Goal: Task Accomplishment & Management: Use online tool/utility

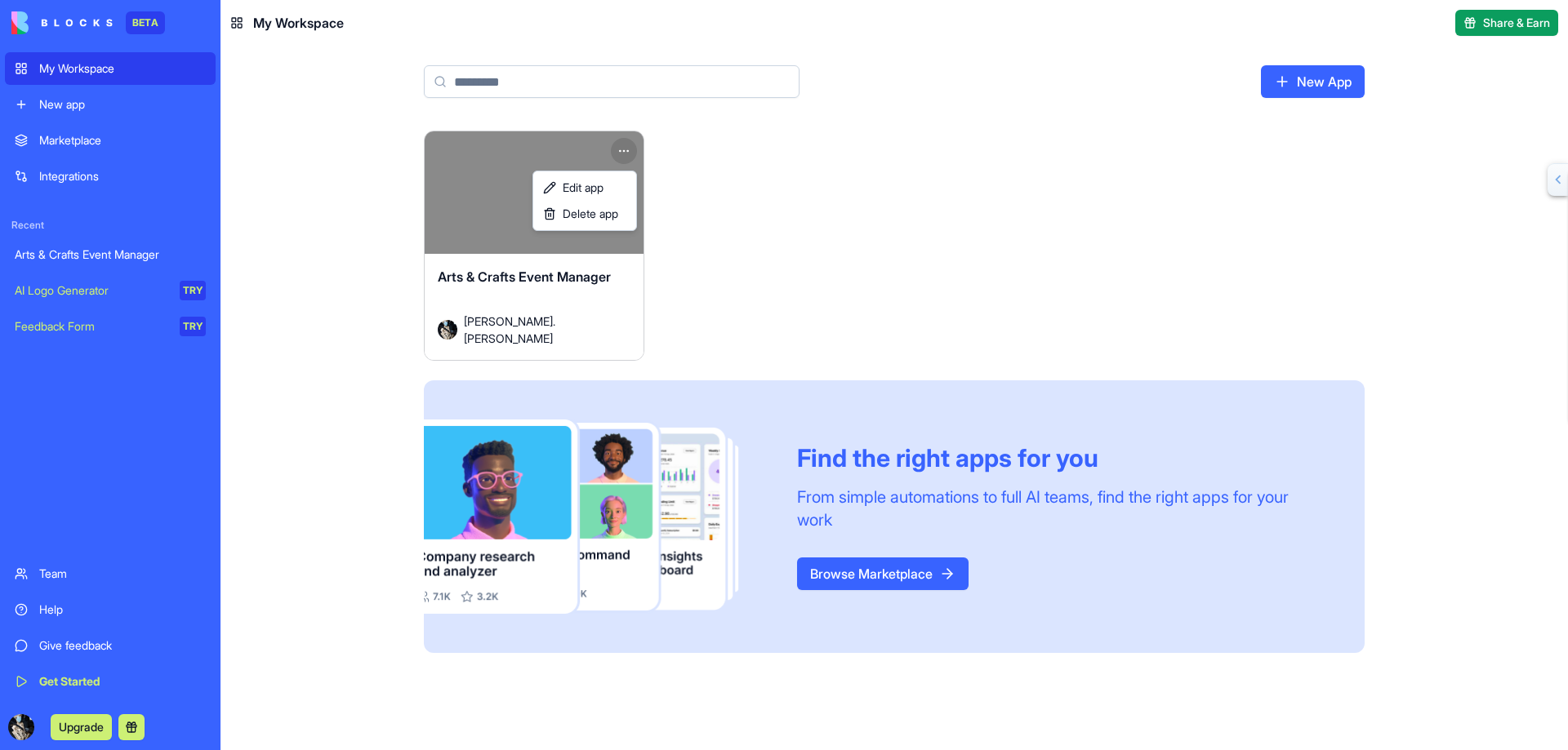
click at [625, 147] on html "BETA My Workspace New app Marketplace Integrations Recent Arts & Crafts Event M…" at bounding box center [784, 375] width 1568 height 750
click at [579, 189] on span "Edit app" at bounding box center [584, 188] width 41 height 16
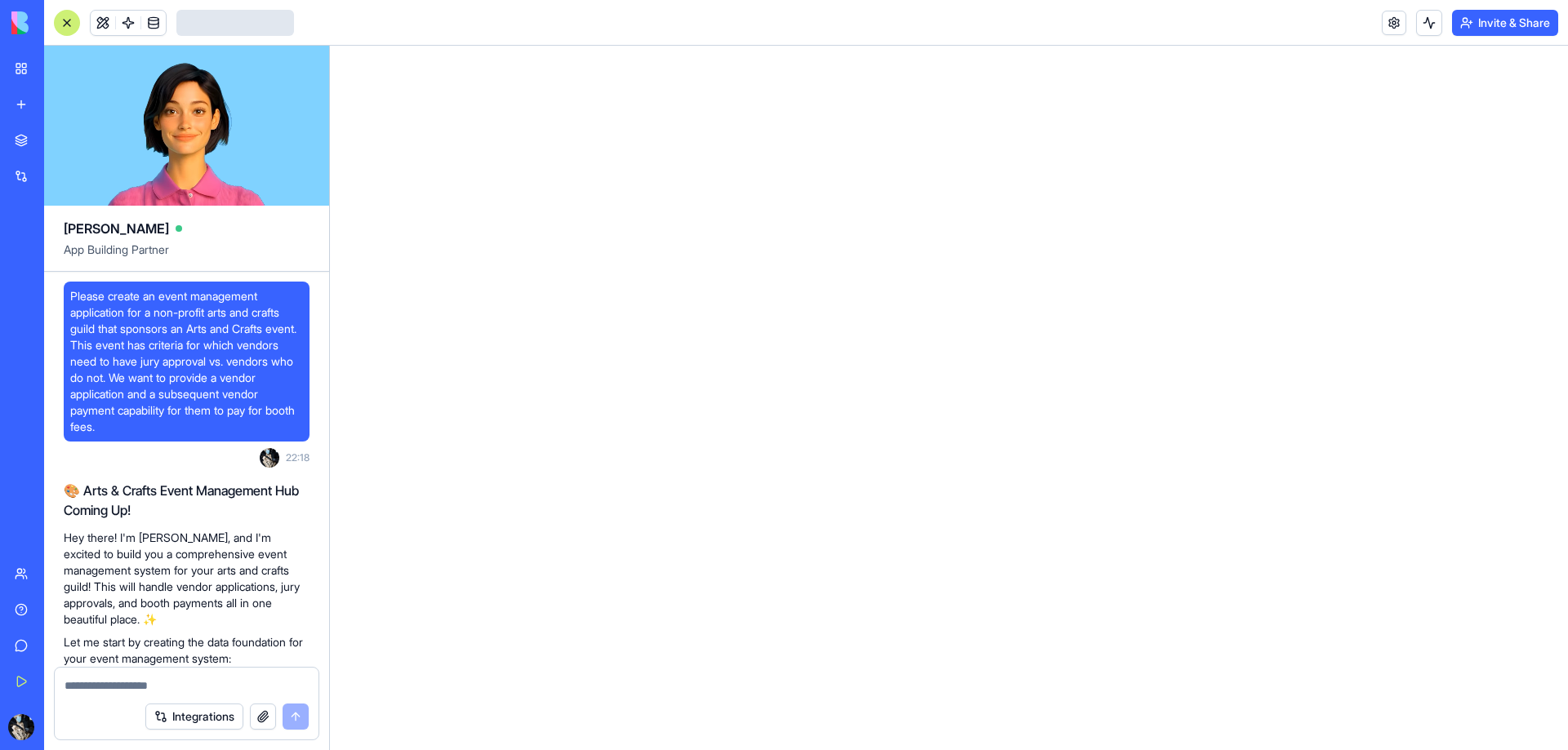
scroll to position [2943, 0]
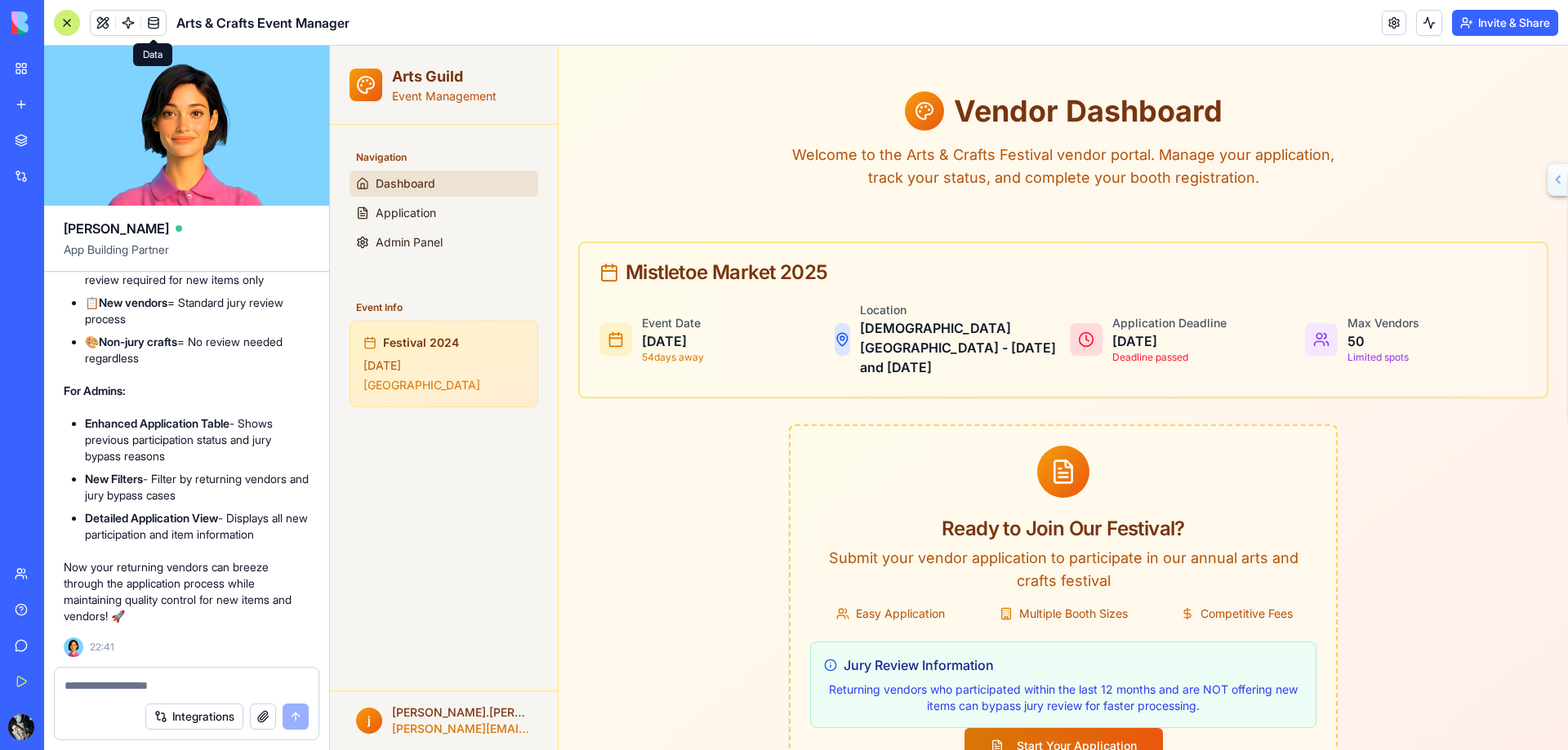
click at [153, 22] on link at bounding box center [153, 22] width 24 height 24
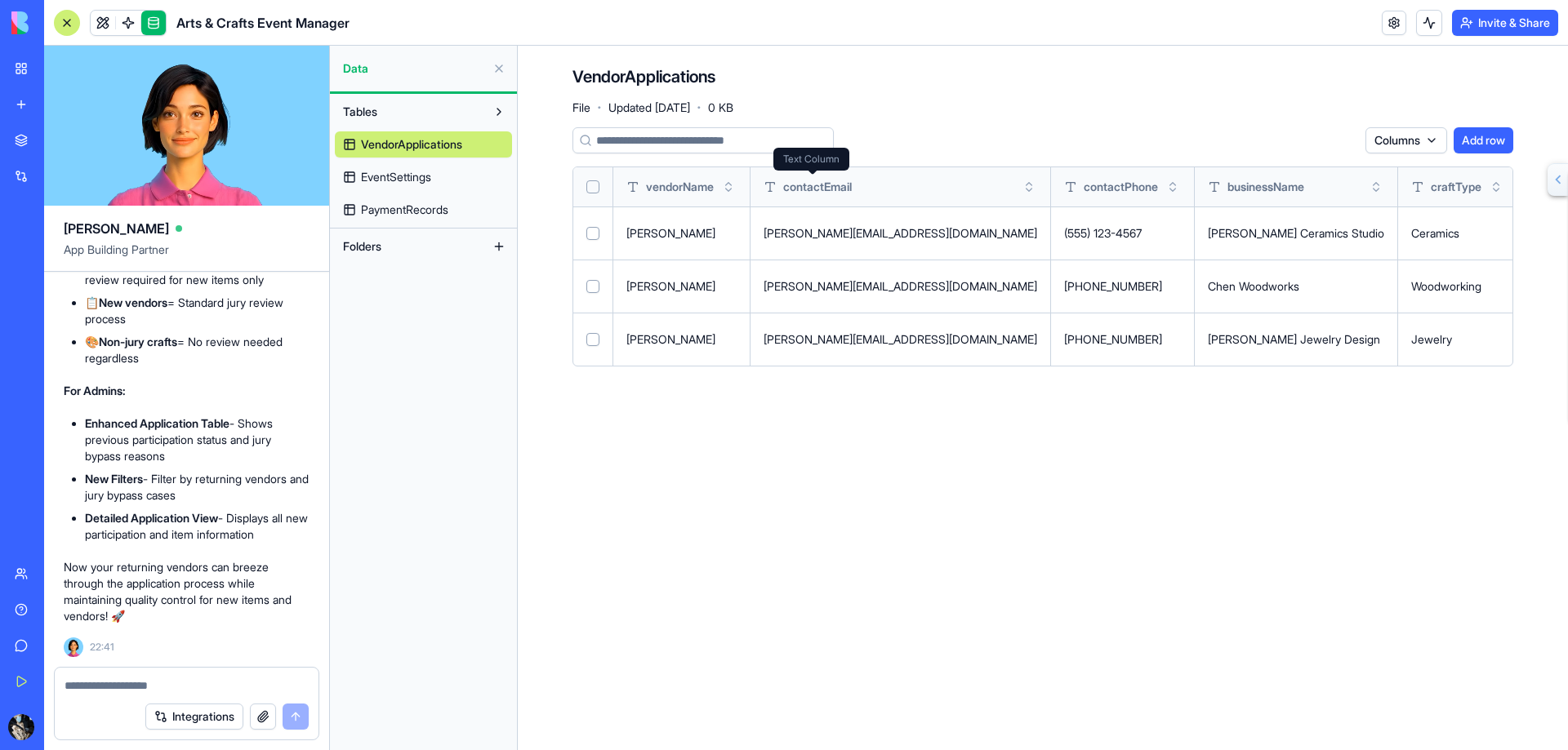
click at [833, 187] on span "contactEmail" at bounding box center [817, 187] width 69 height 16
click at [0, 0] on button at bounding box center [0, 0] width 0 height 0
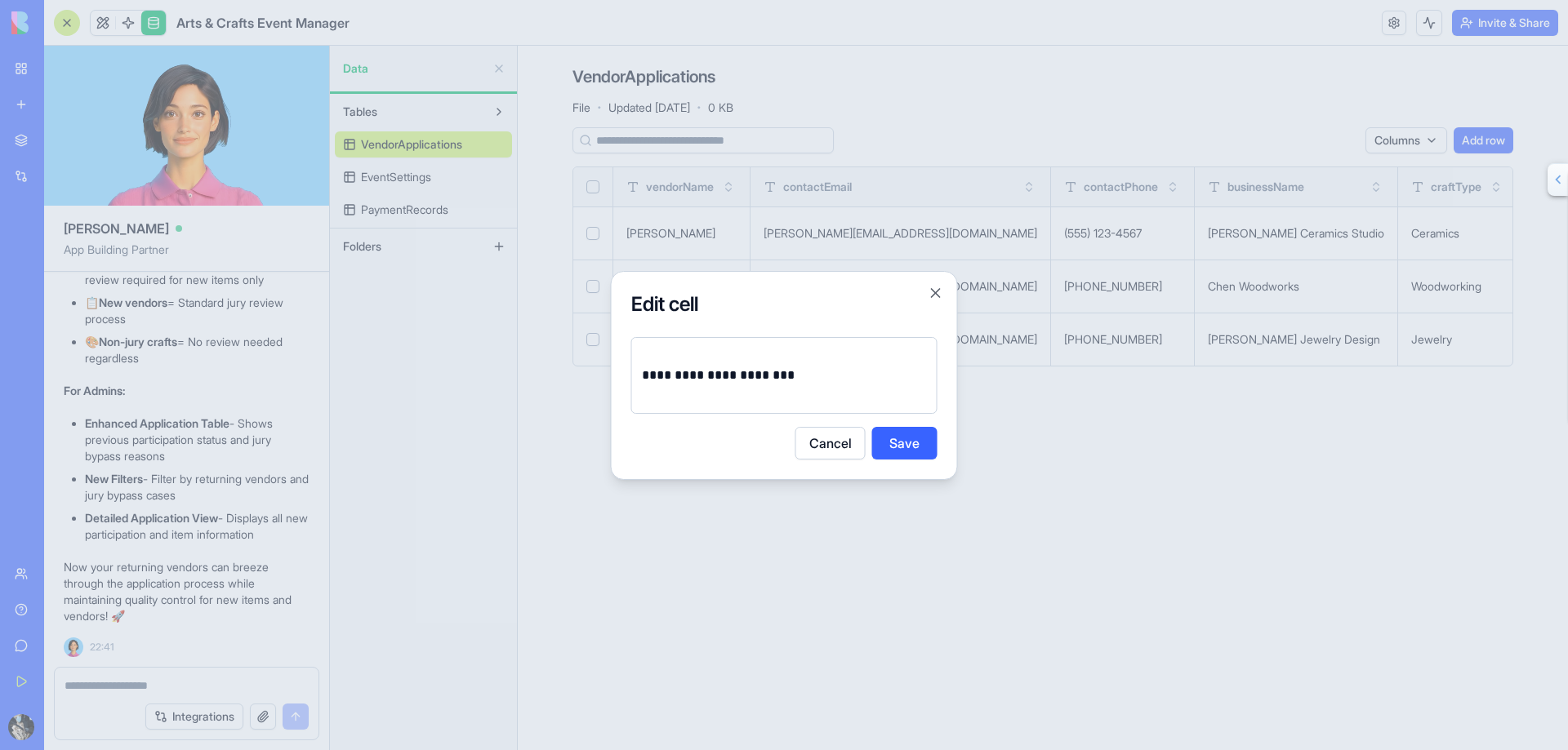
drag, startPoint x: 834, startPoint y: 442, endPoint x: 835, endPoint y: 433, distance: 9.1
click at [835, 442] on button "Cancel" at bounding box center [831, 443] width 70 height 32
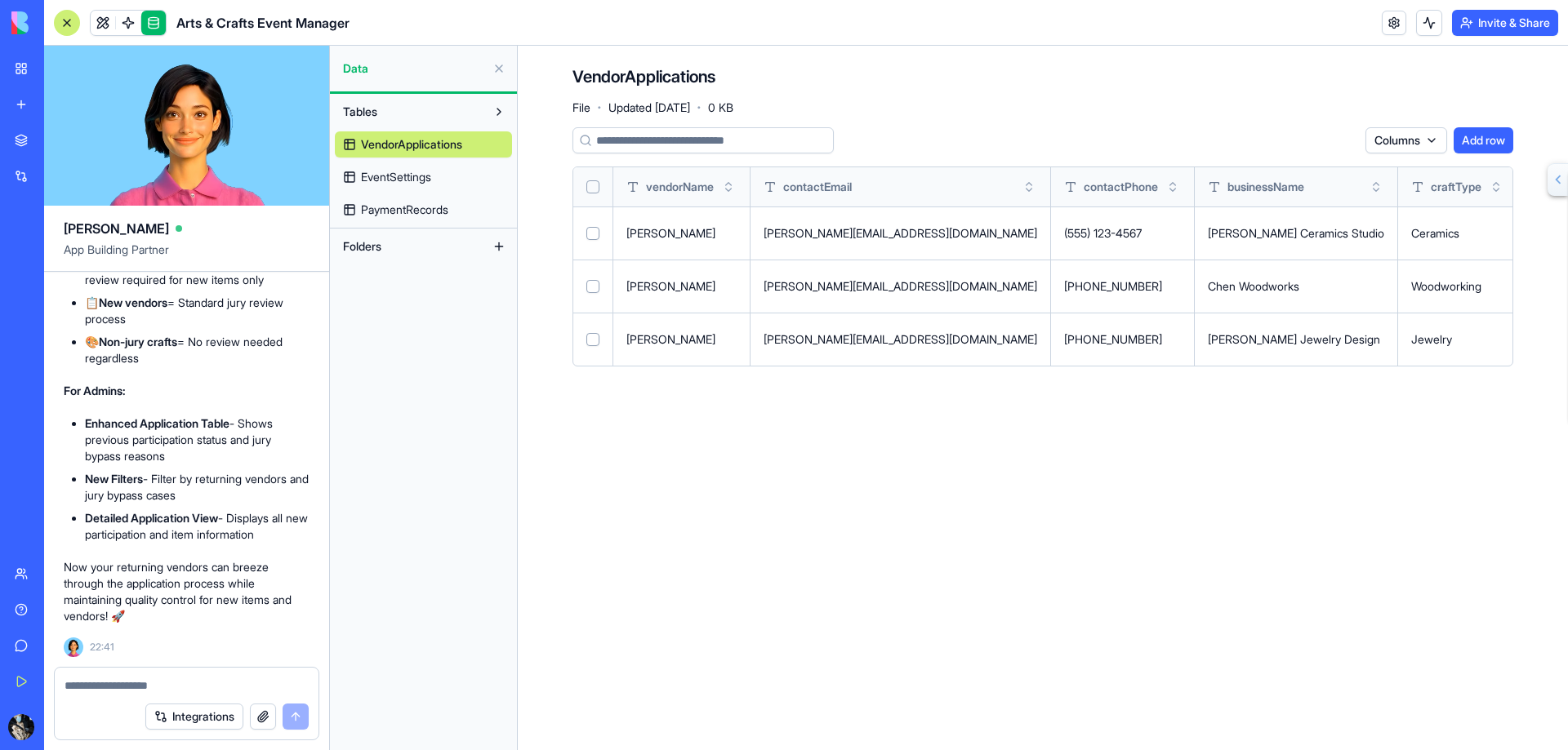
click at [885, 192] on div "contactEmail" at bounding box center [900, 187] width 274 height 16
click at [1020, 187] on button "Toggle sort" at bounding box center [1028, 187] width 16 height 16
click at [1435, 141] on html "BETA My Workspace New app Marketplace Integrations Recent Arts & Crafts Event M…" at bounding box center [784, 375] width 1568 height 750
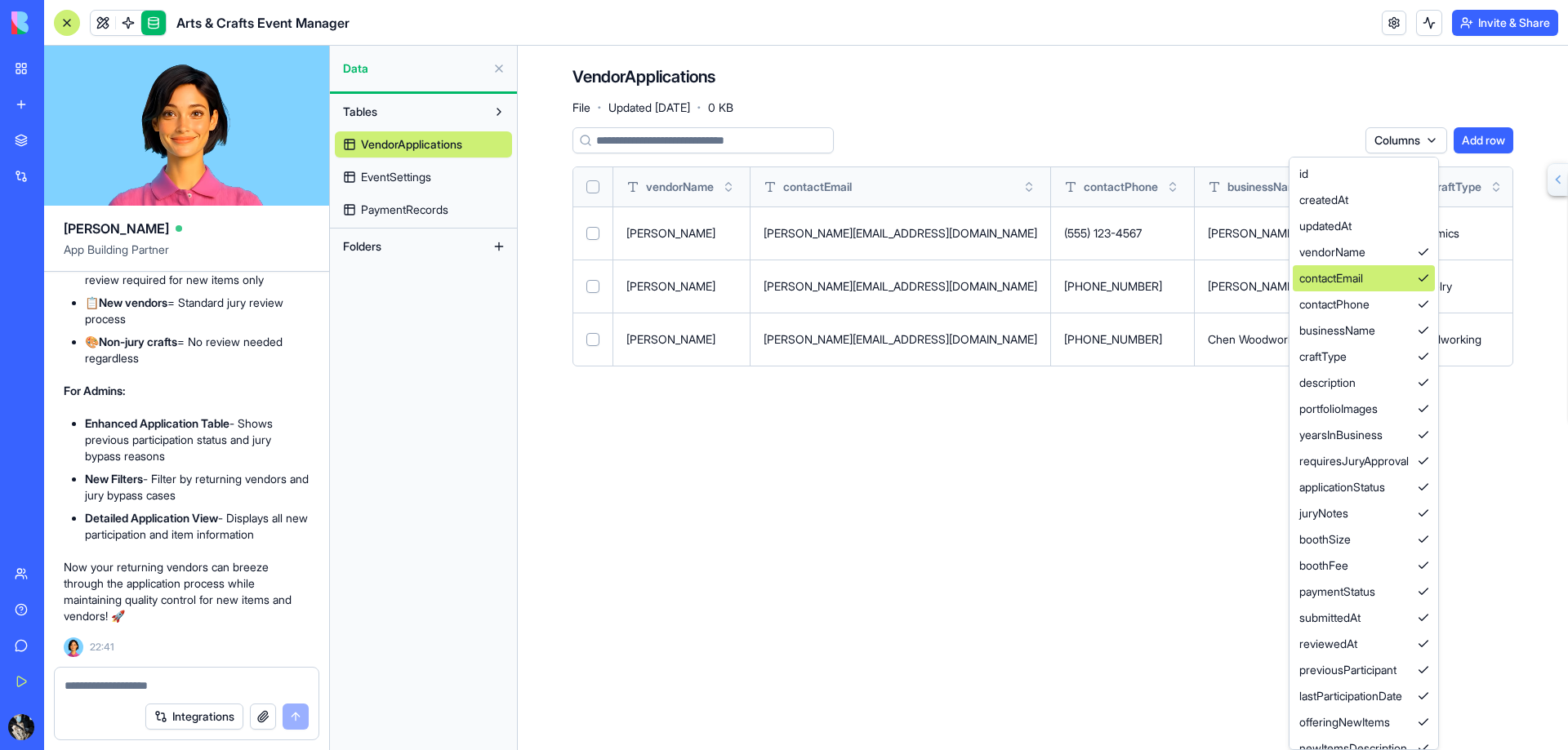
click at [1344, 277] on div "contactEmail" at bounding box center [1363, 277] width 142 height 26
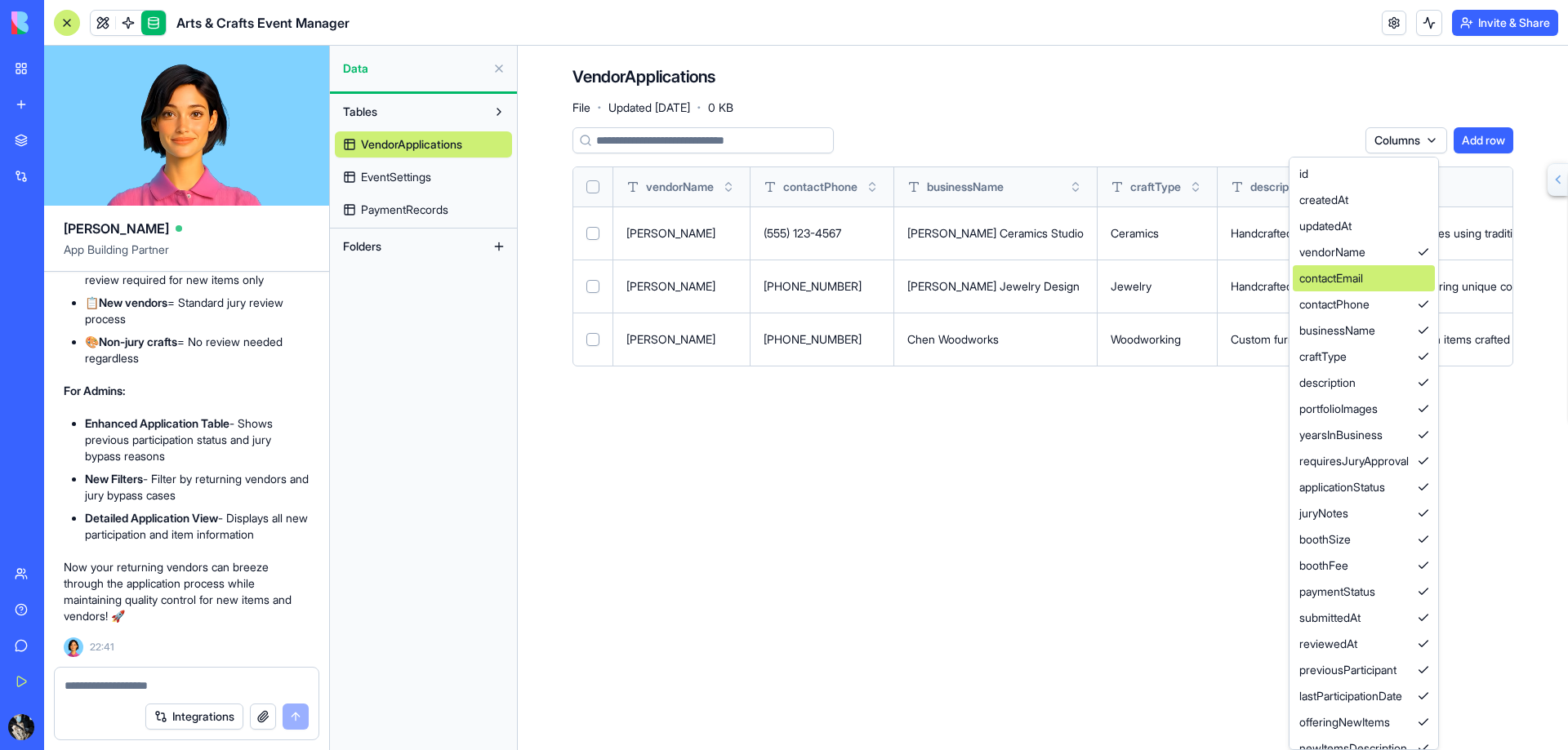
click at [1344, 277] on div "contactEmail" at bounding box center [1363, 277] width 142 height 26
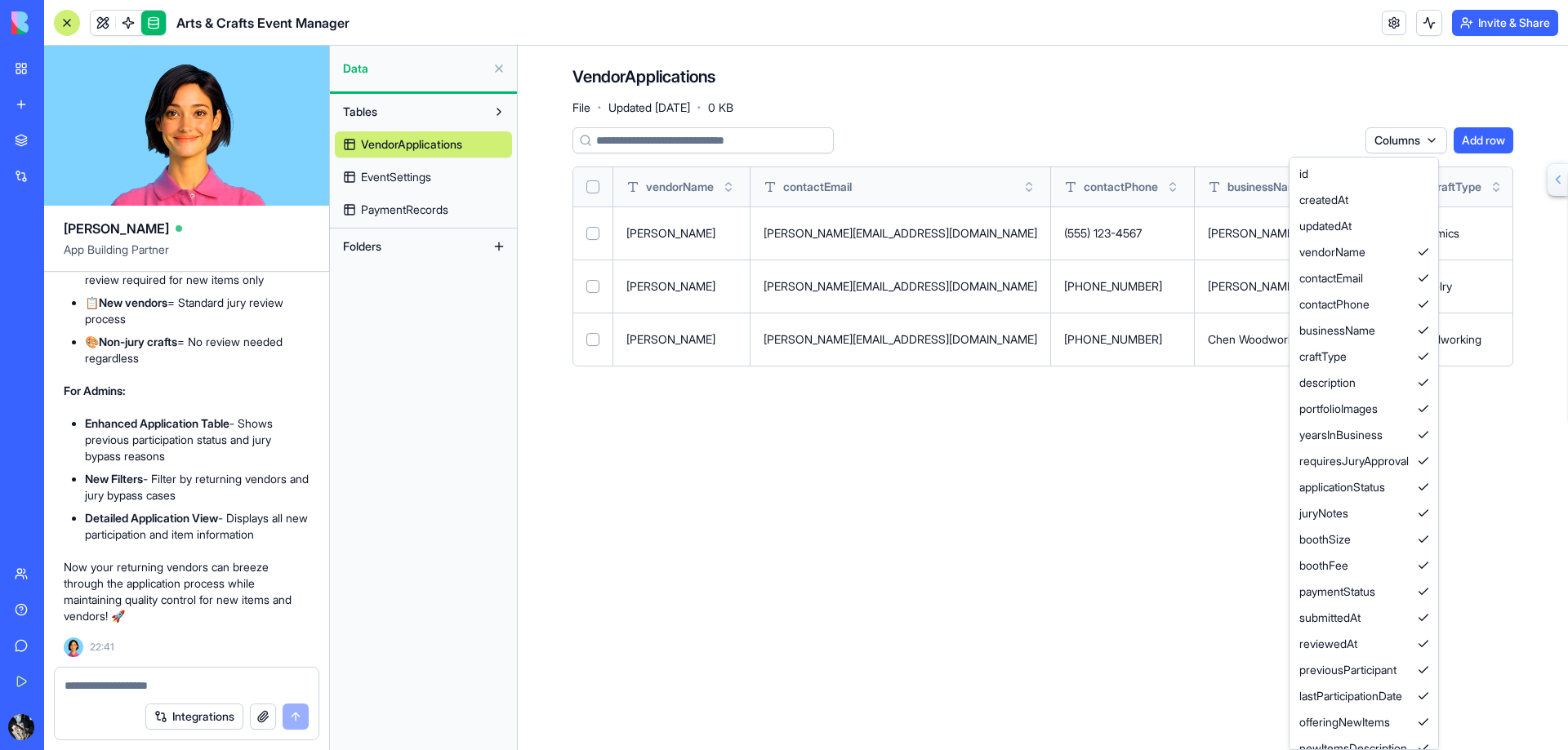
click at [905, 192] on html "BETA My Workspace New app Marketplace Integrations Recent Arts & Crafts Event M…" at bounding box center [784, 375] width 1568 height 750
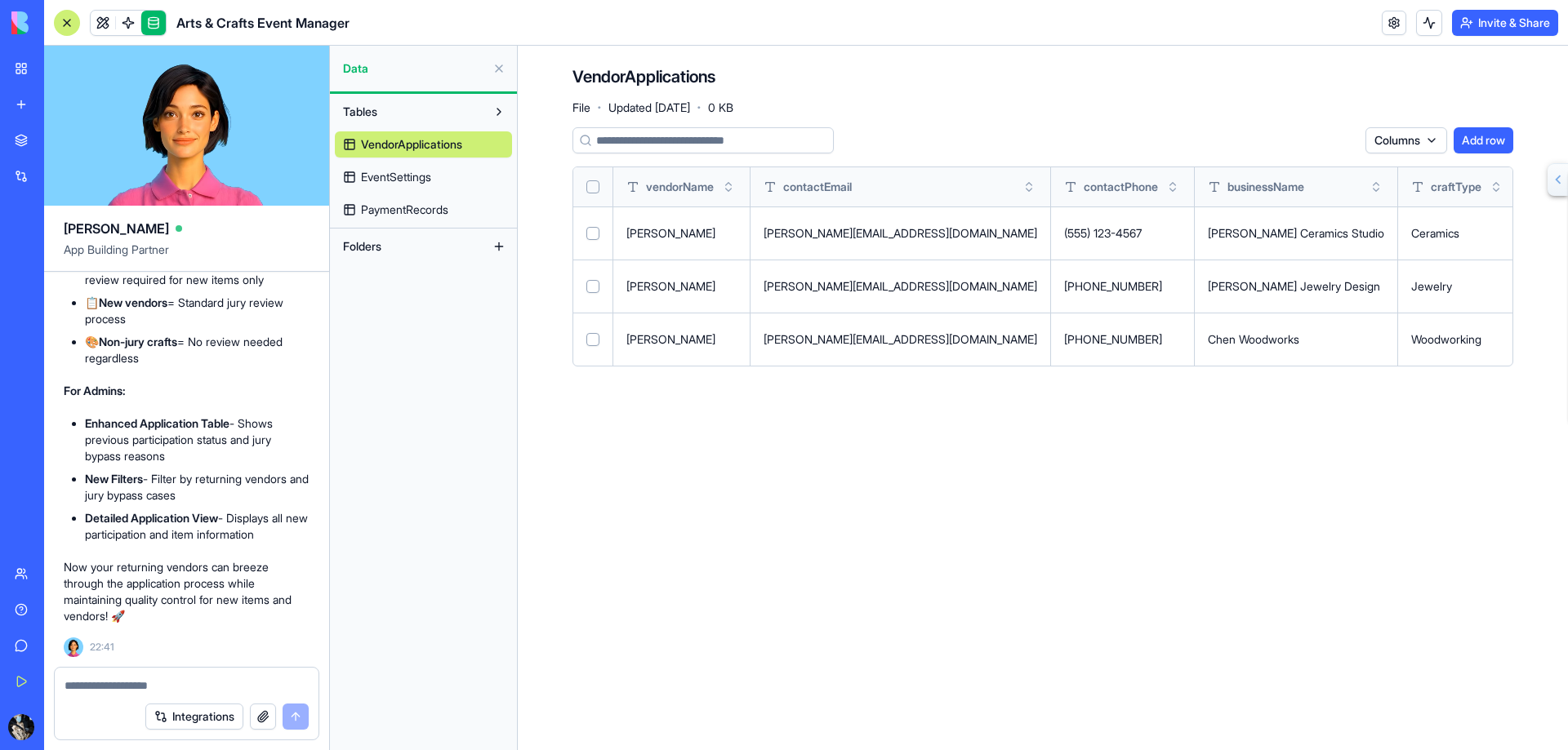
click at [0, 0] on button at bounding box center [0, 0] width 0 height 0
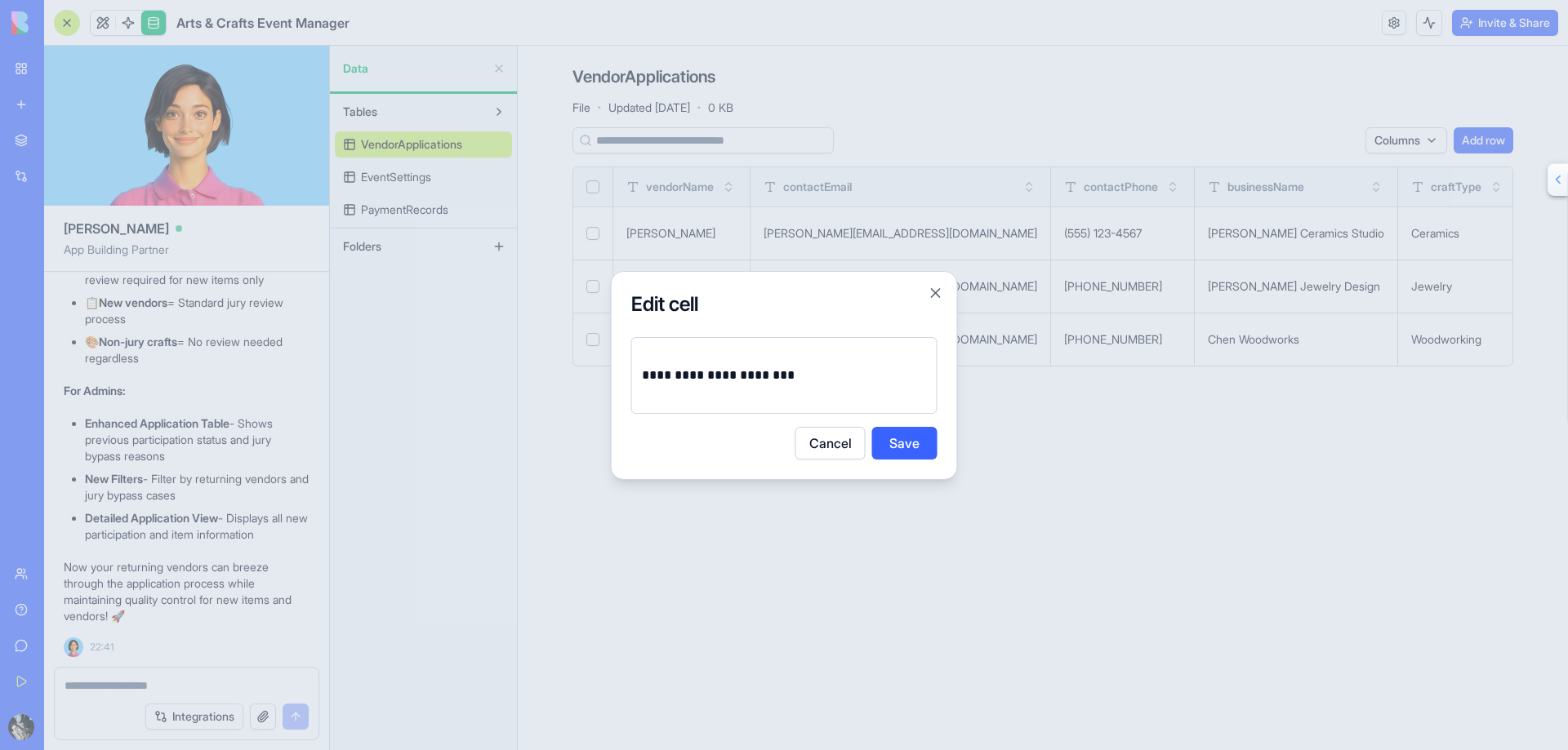
click at [839, 447] on button "Cancel" at bounding box center [831, 443] width 70 height 32
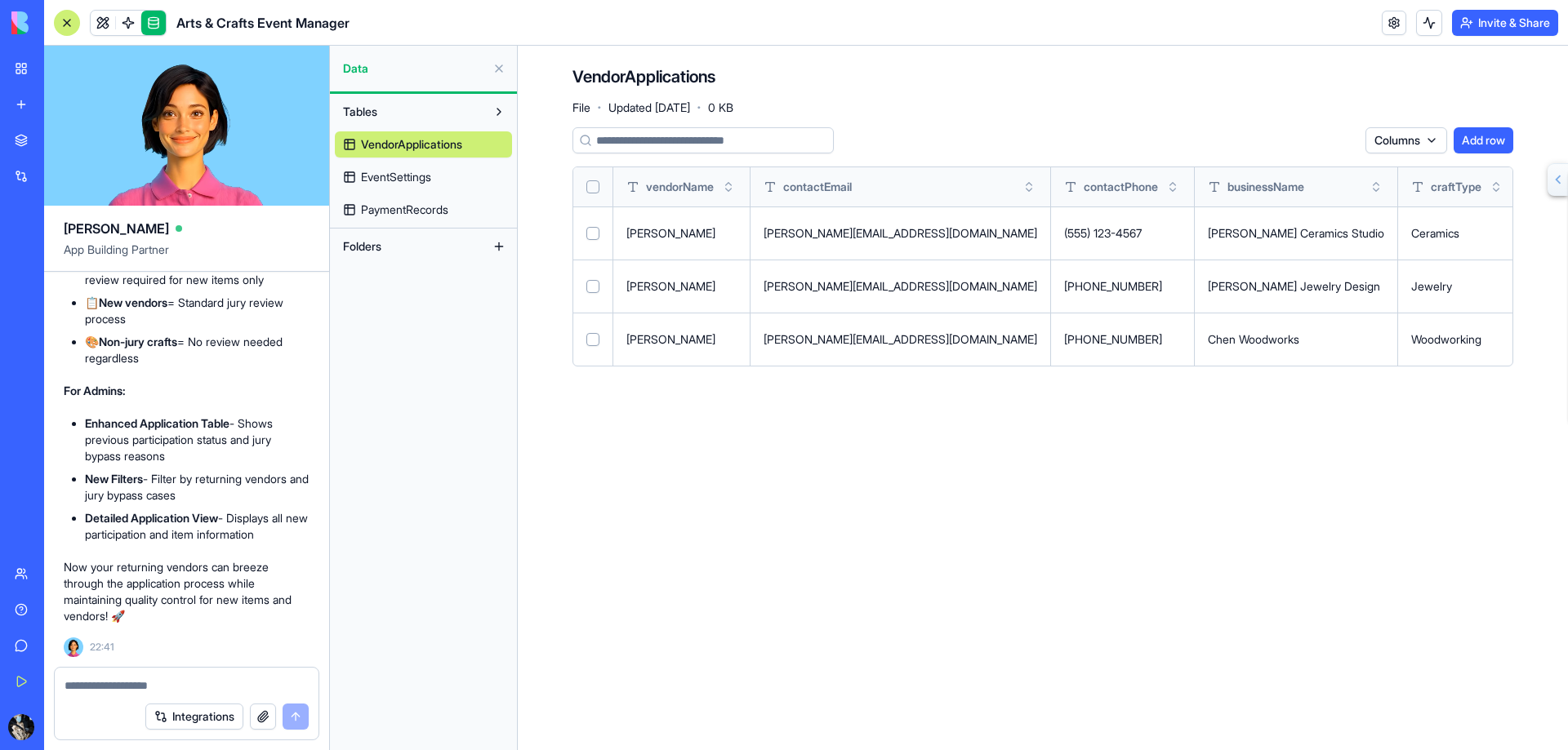
click at [584, 190] on th at bounding box center [592, 187] width 40 height 39
click at [592, 186] on button "Select all" at bounding box center [592, 187] width 13 height 13
click at [594, 187] on button "Select all" at bounding box center [592, 187] width 13 height 13
click at [1227, 182] on span "businessName" at bounding box center [1265, 187] width 77 height 16
click at [1227, 185] on span "businessName" at bounding box center [1265, 187] width 77 height 16
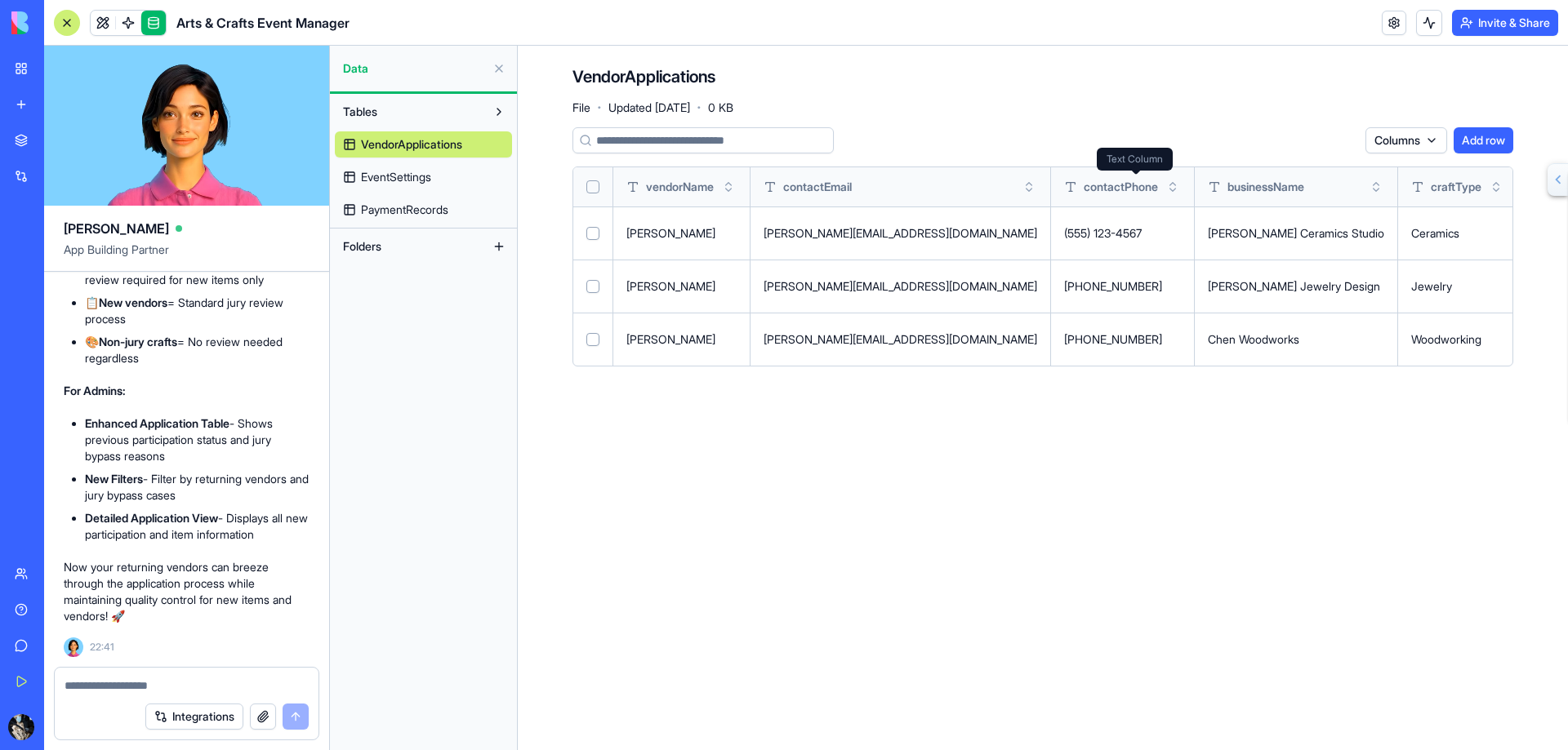
click at [1207, 186] on icon at bounding box center [1214, 187] width 13 height 13
click at [1285, 438] on main "VendorApplications File · Updated [DATE] · 0 KB Columns Add row vendorName cont…" at bounding box center [1042, 397] width 1050 height 704
click at [1262, 368] on div "Columns Add row vendorName contactEmail contactPhone businessName craftType des…" at bounding box center [1043, 253] width 941 height 252
click at [1398, 363] on td "Woodworking" at bounding box center [1458, 338] width 120 height 53
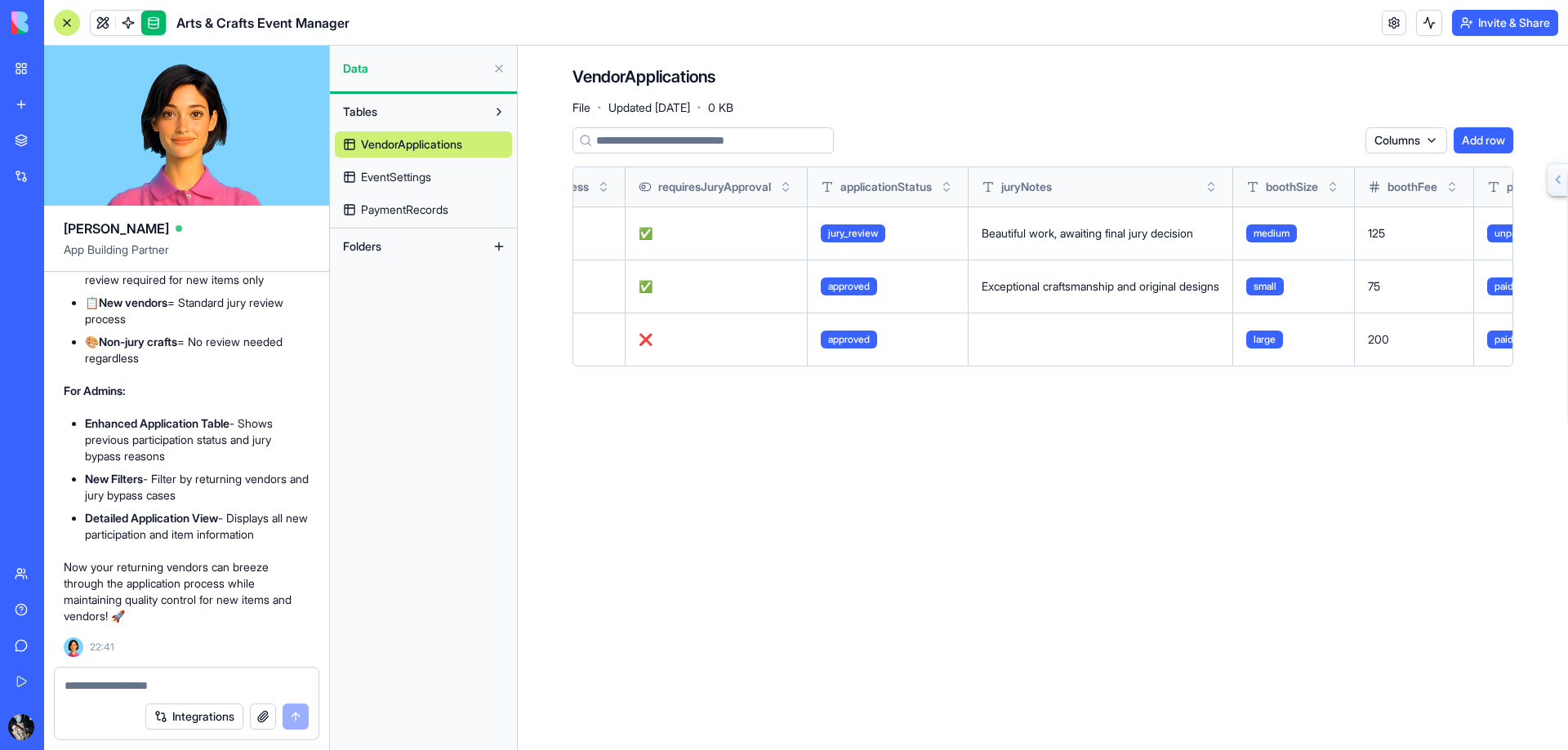
scroll to position [0, 1699]
click at [0, 0] on button at bounding box center [0, 0] width 0 height 0
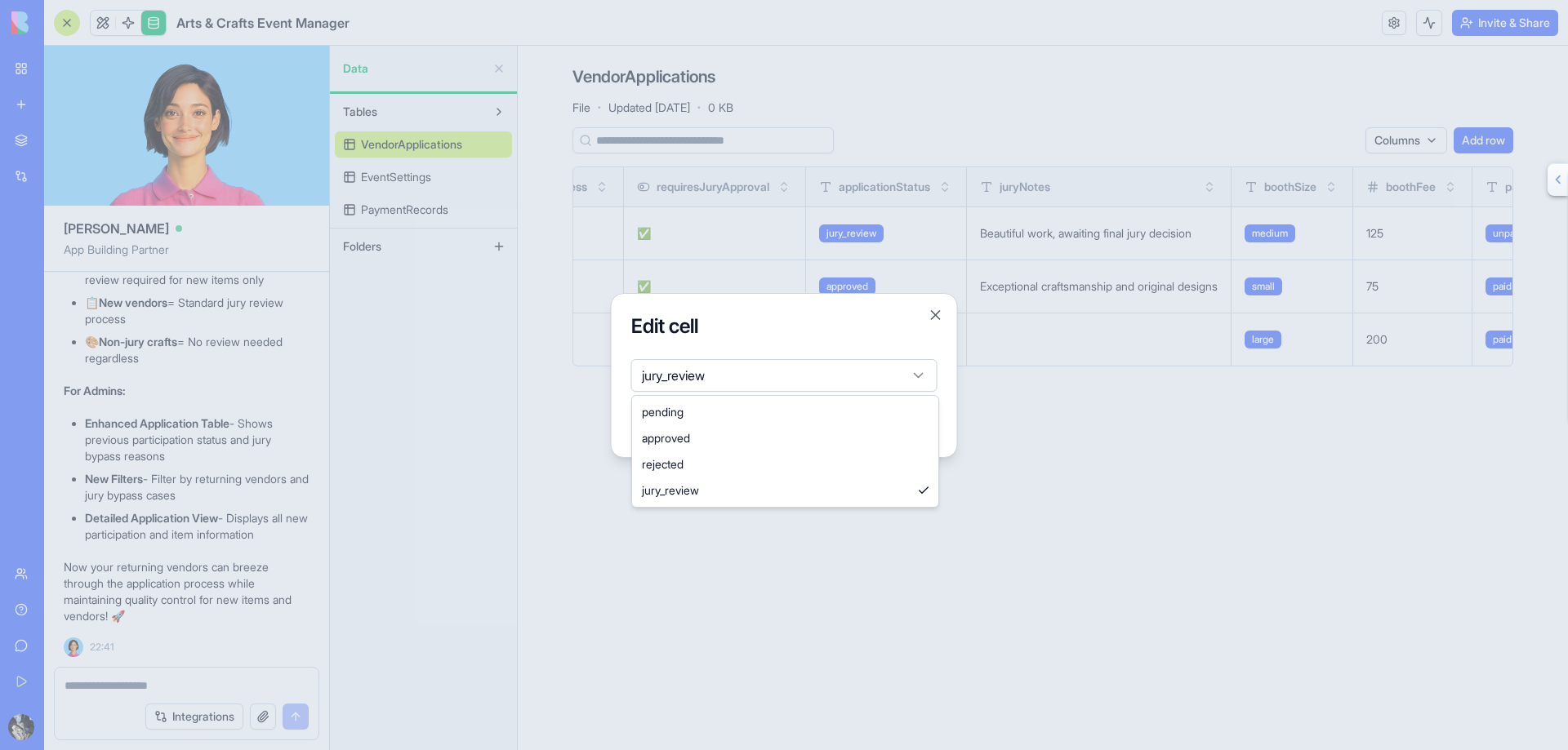
click at [917, 378] on body "BETA My Workspace New app Marketplace Integrations Recent Arts & Crafts Event M…" at bounding box center [784, 375] width 1568 height 750
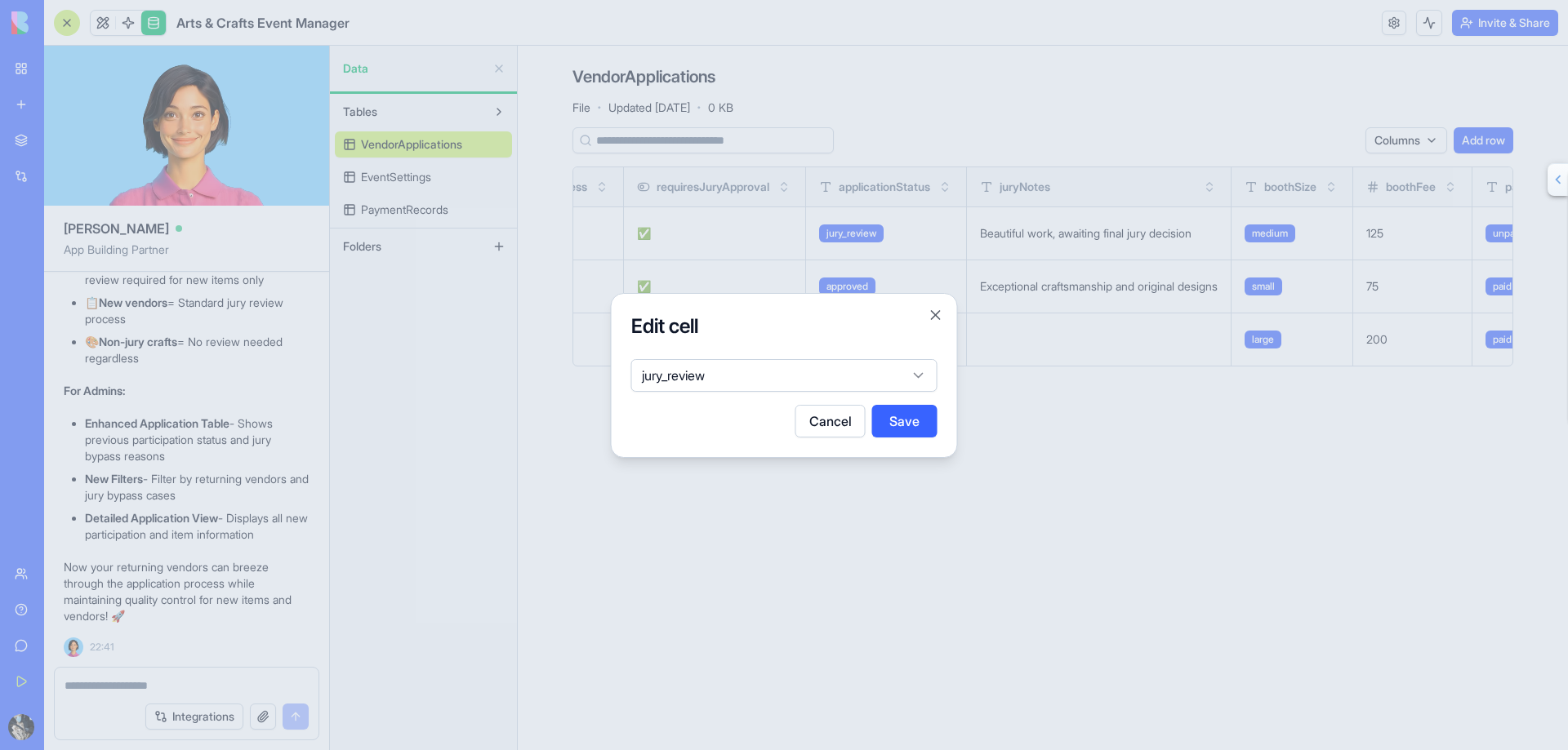
click at [852, 423] on button "Cancel" at bounding box center [831, 422] width 70 height 32
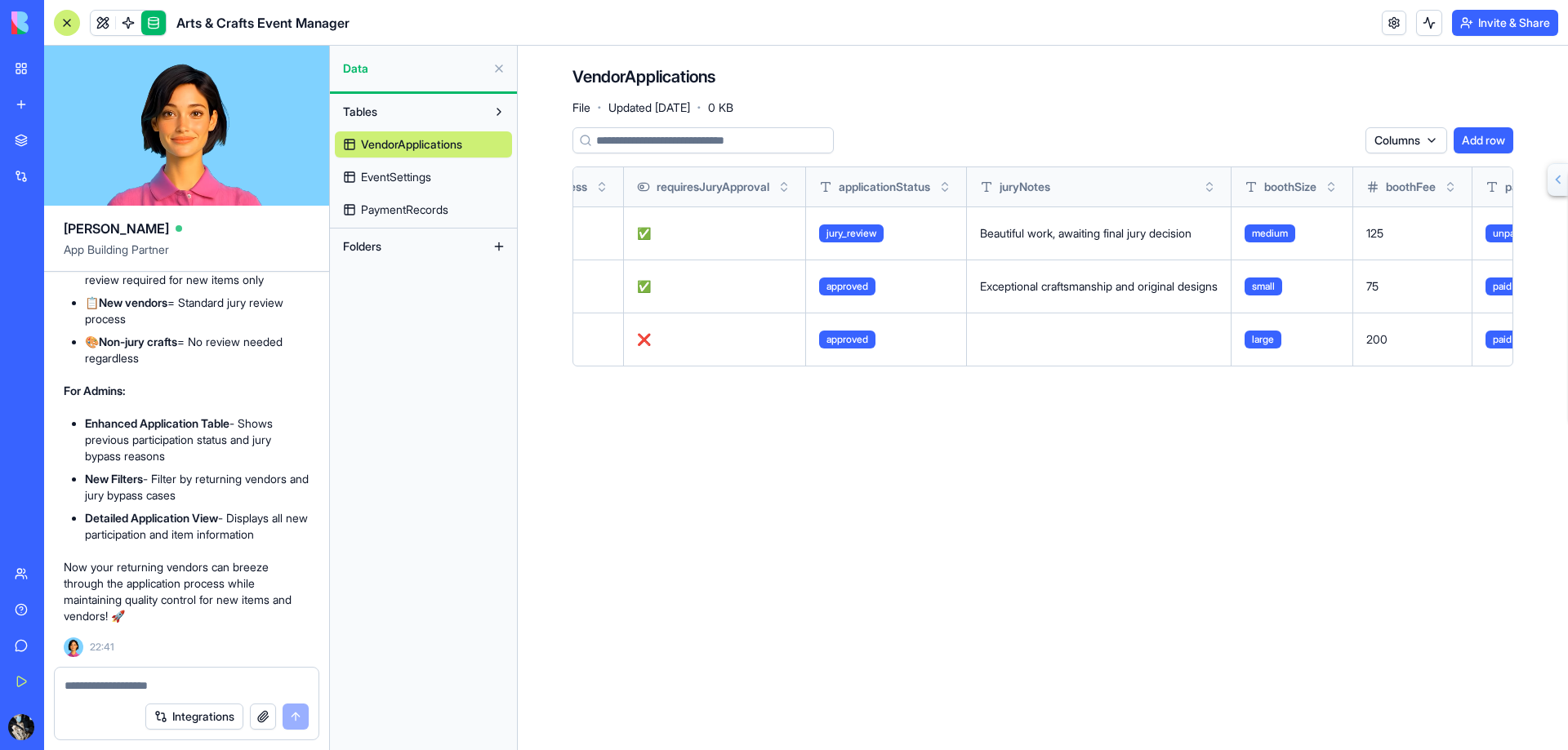
click at [1231, 250] on td "Beautiful work, awaiting final jury decision" at bounding box center [1099, 233] width 265 height 53
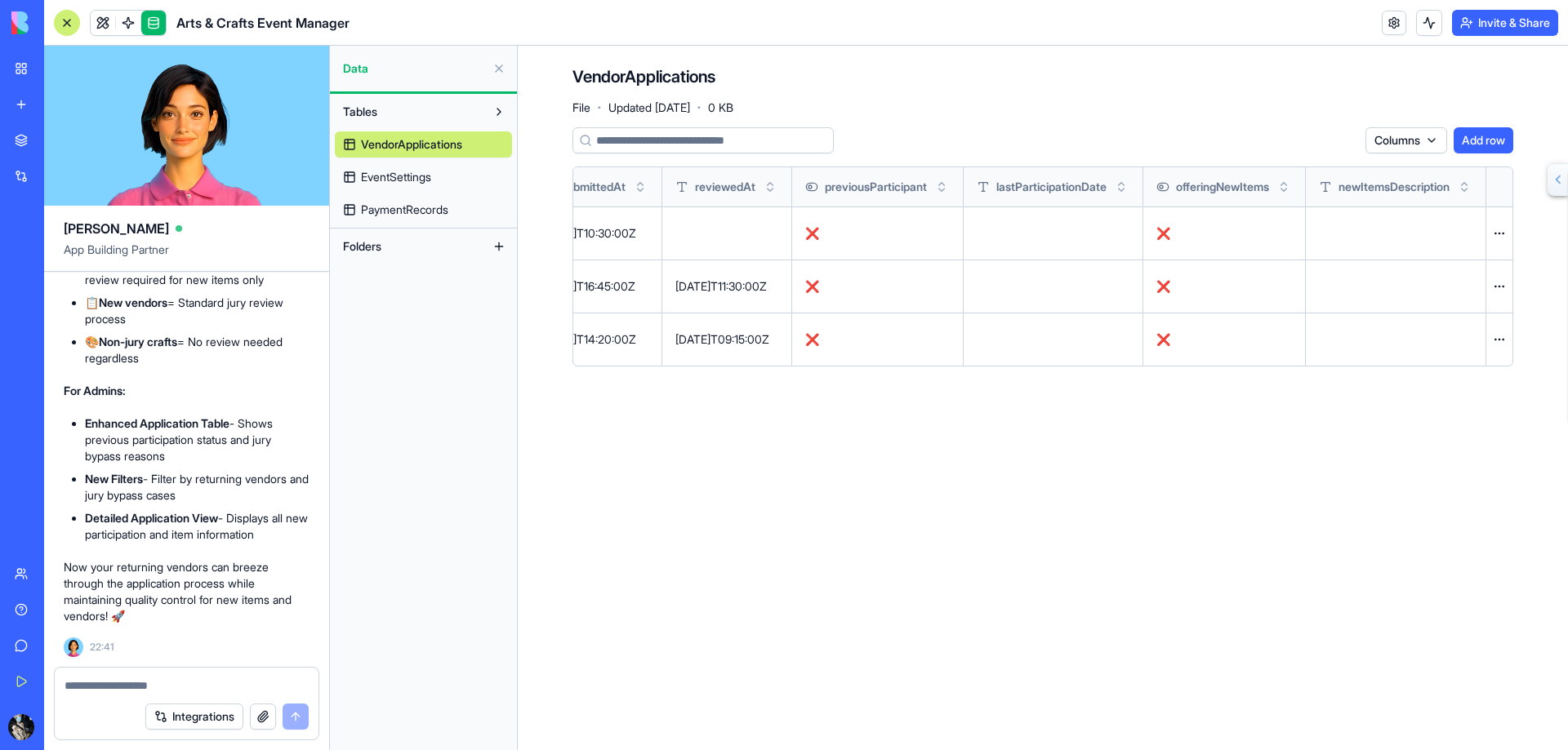
scroll to position [0, 3038]
click at [1078, 229] on td at bounding box center [1053, 233] width 180 height 53
click at [0, 0] on button at bounding box center [0, 0] width 0 height 0
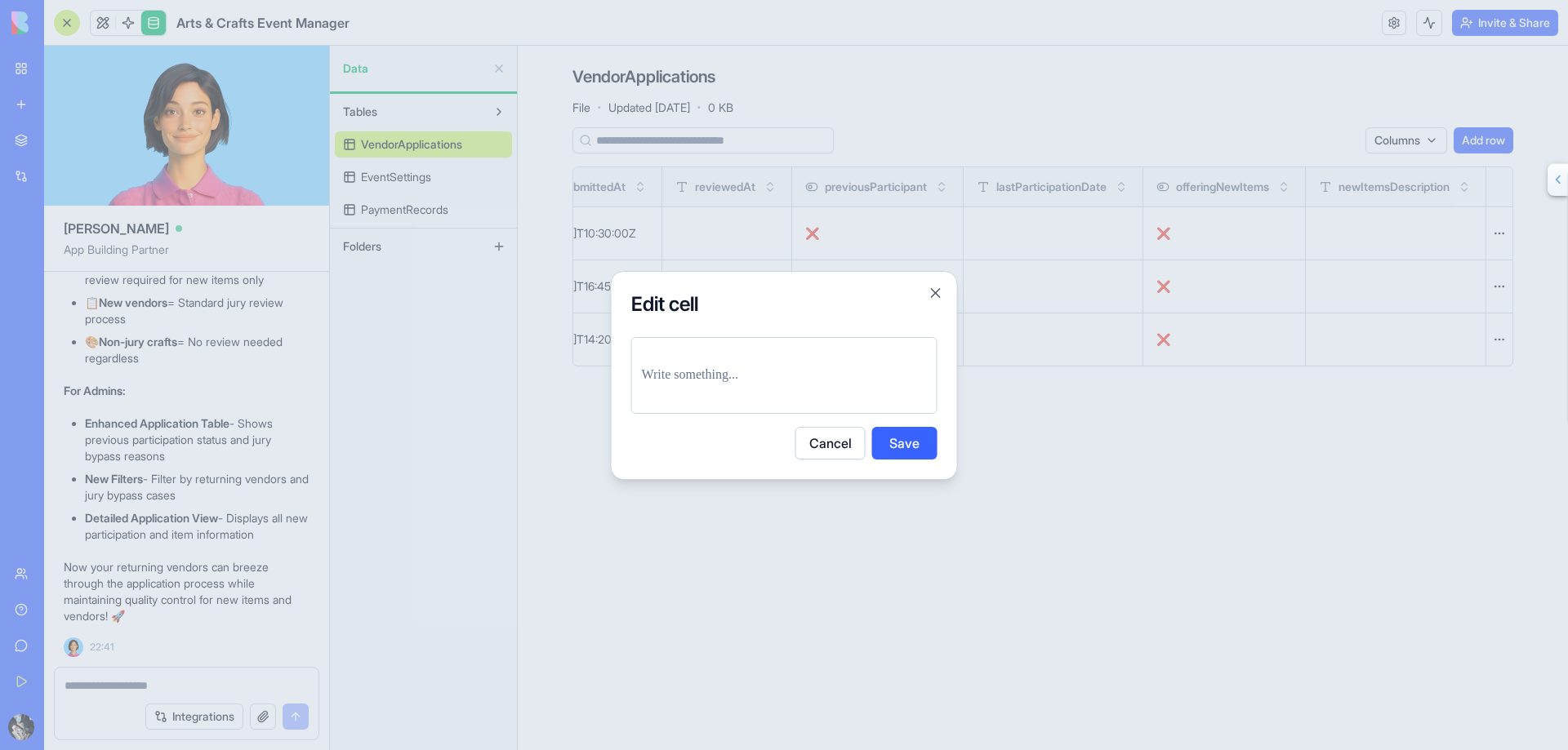
click at [833, 443] on button "Cancel" at bounding box center [831, 443] width 70 height 32
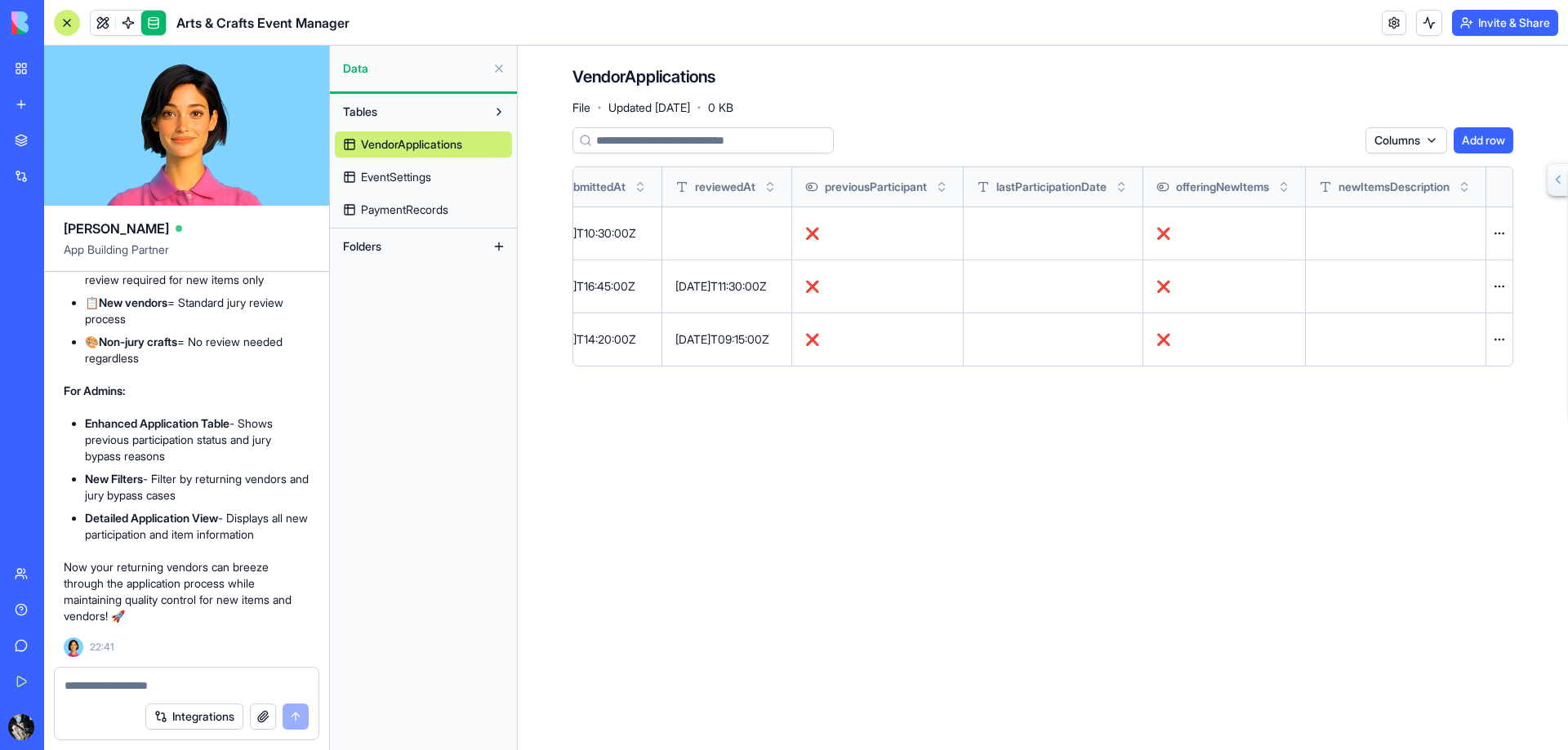
click at [404, 173] on span "EventSettings" at bounding box center [396, 177] width 70 height 16
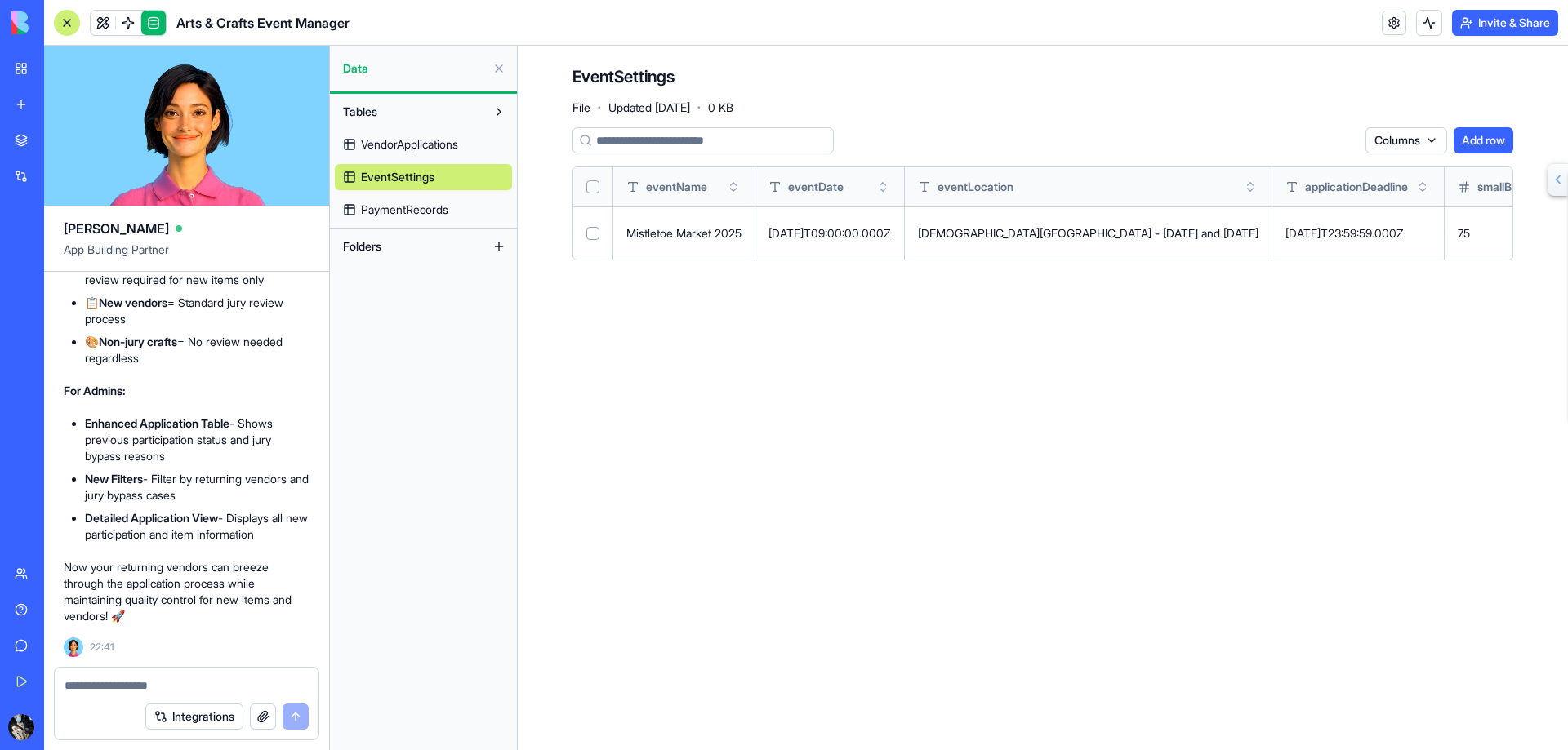
click at [0, 0] on button at bounding box center [0, 0] width 0 height 0
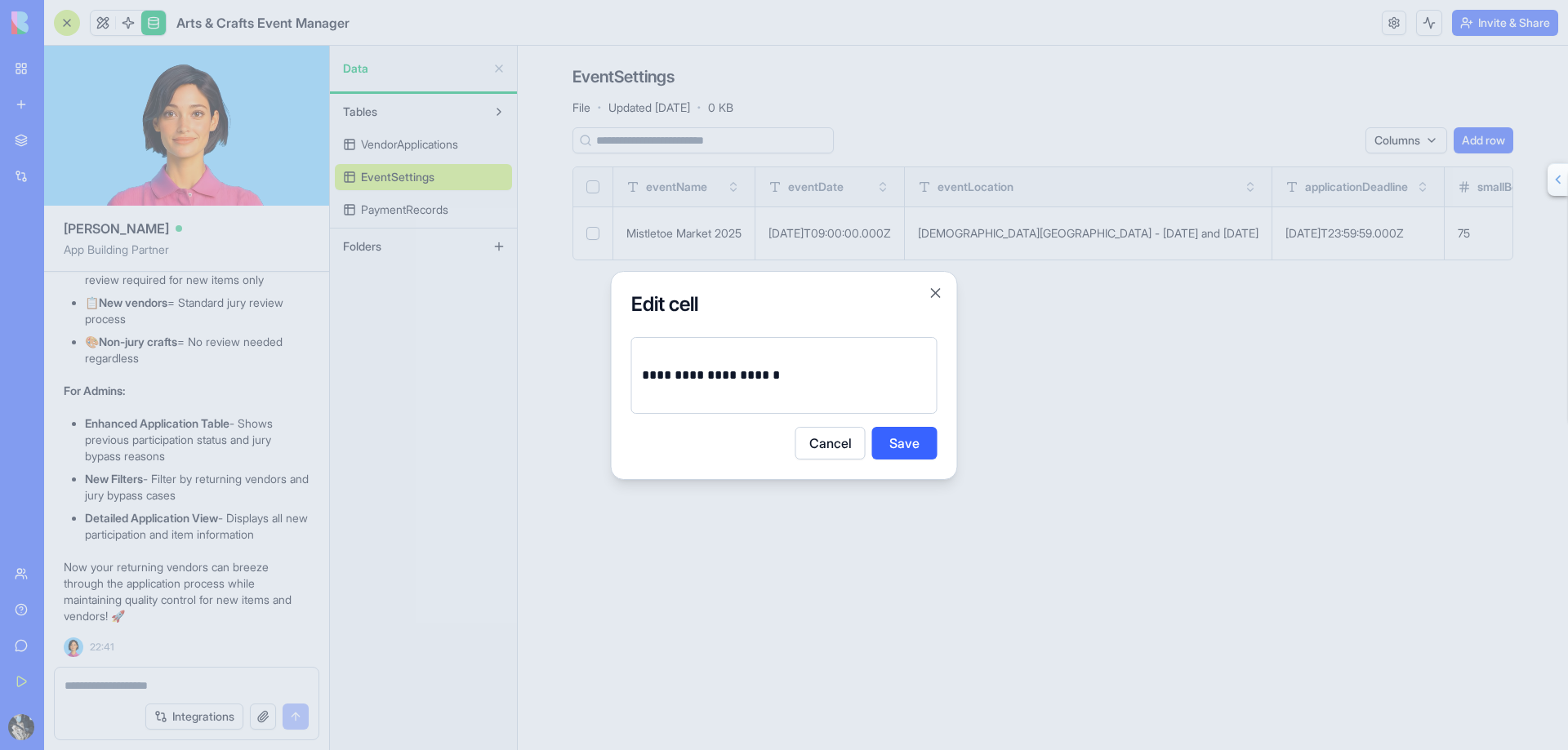
click at [828, 444] on button "Cancel" at bounding box center [831, 443] width 70 height 32
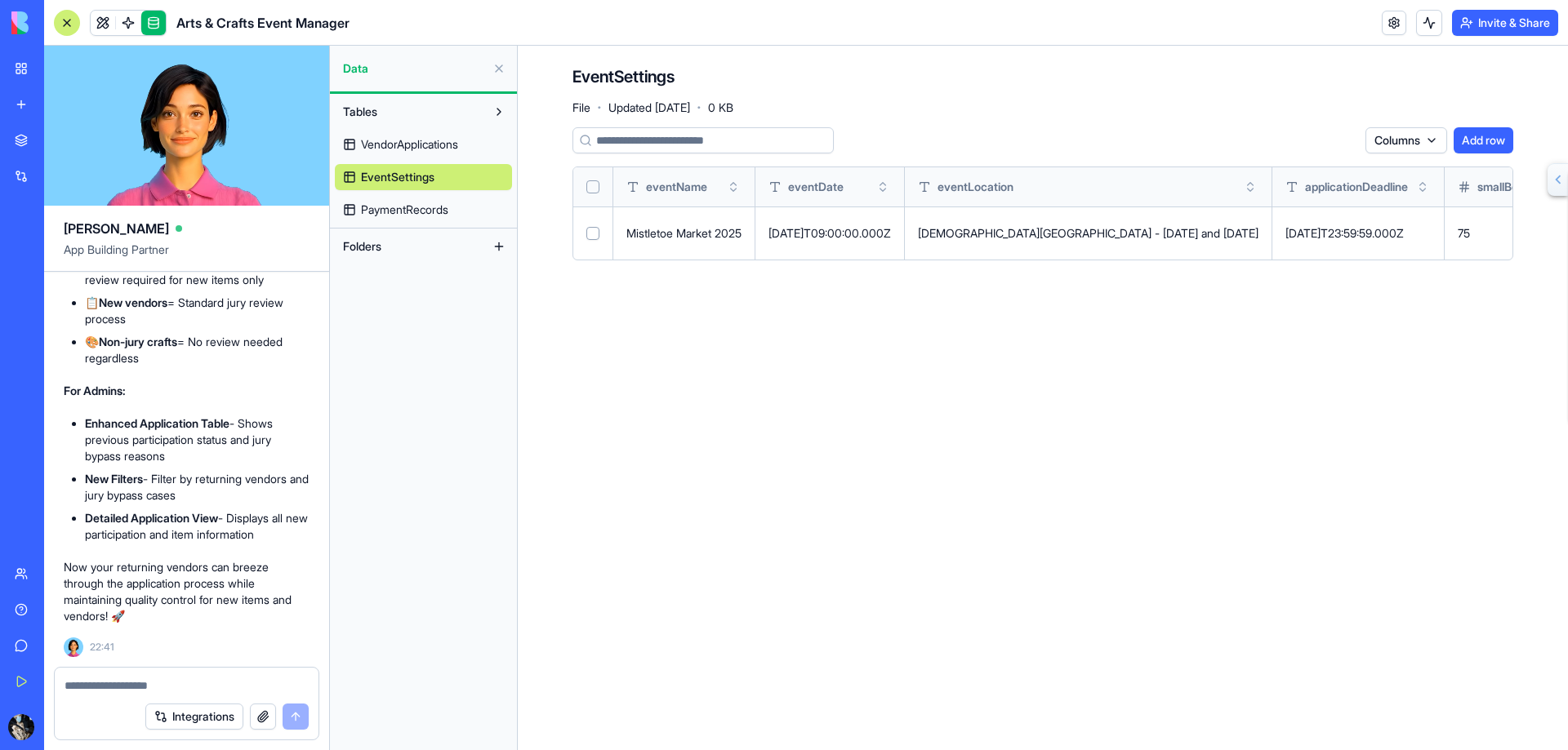
click at [0, 0] on button at bounding box center [0, 0] width 0 height 0
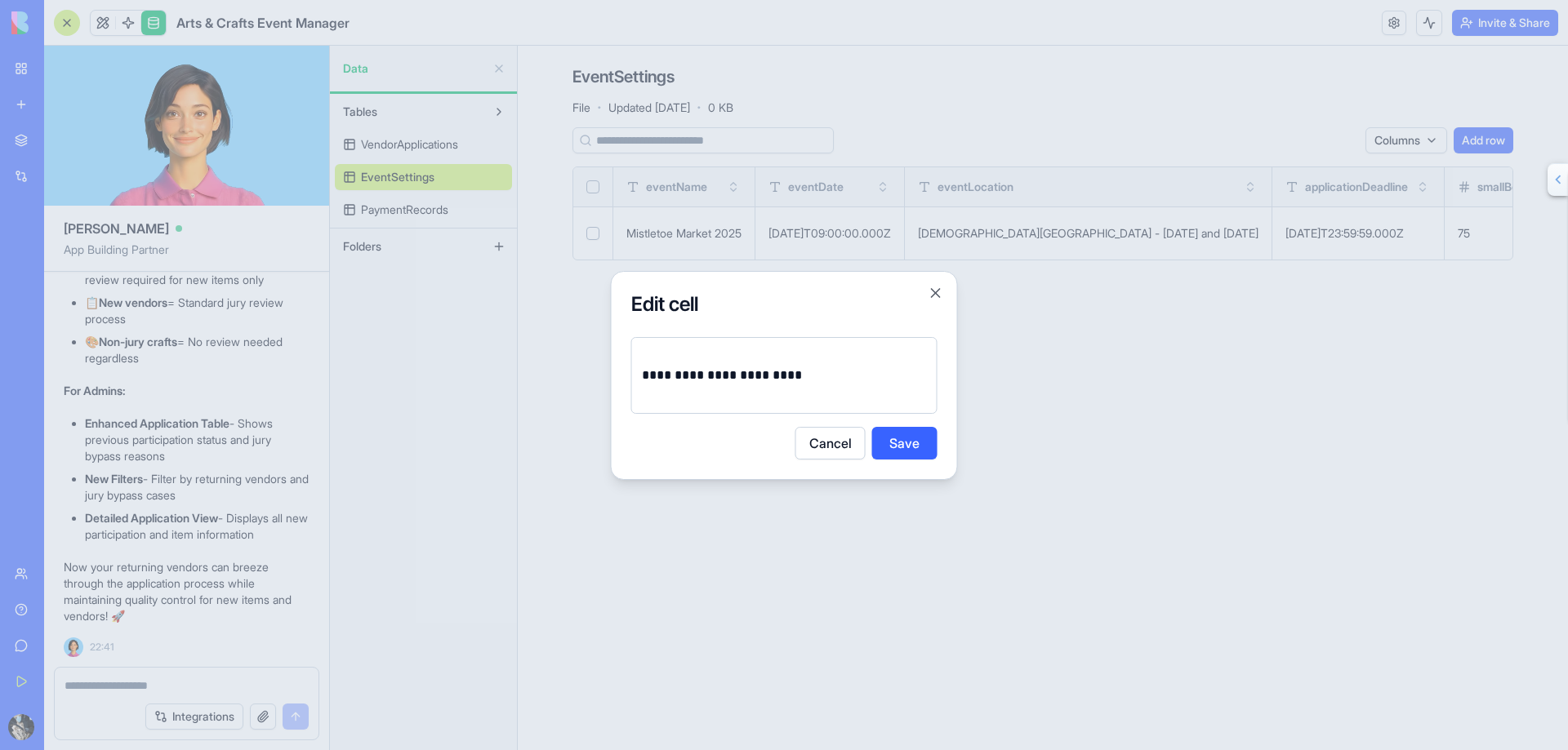
click at [835, 447] on button "Cancel" at bounding box center [831, 443] width 70 height 32
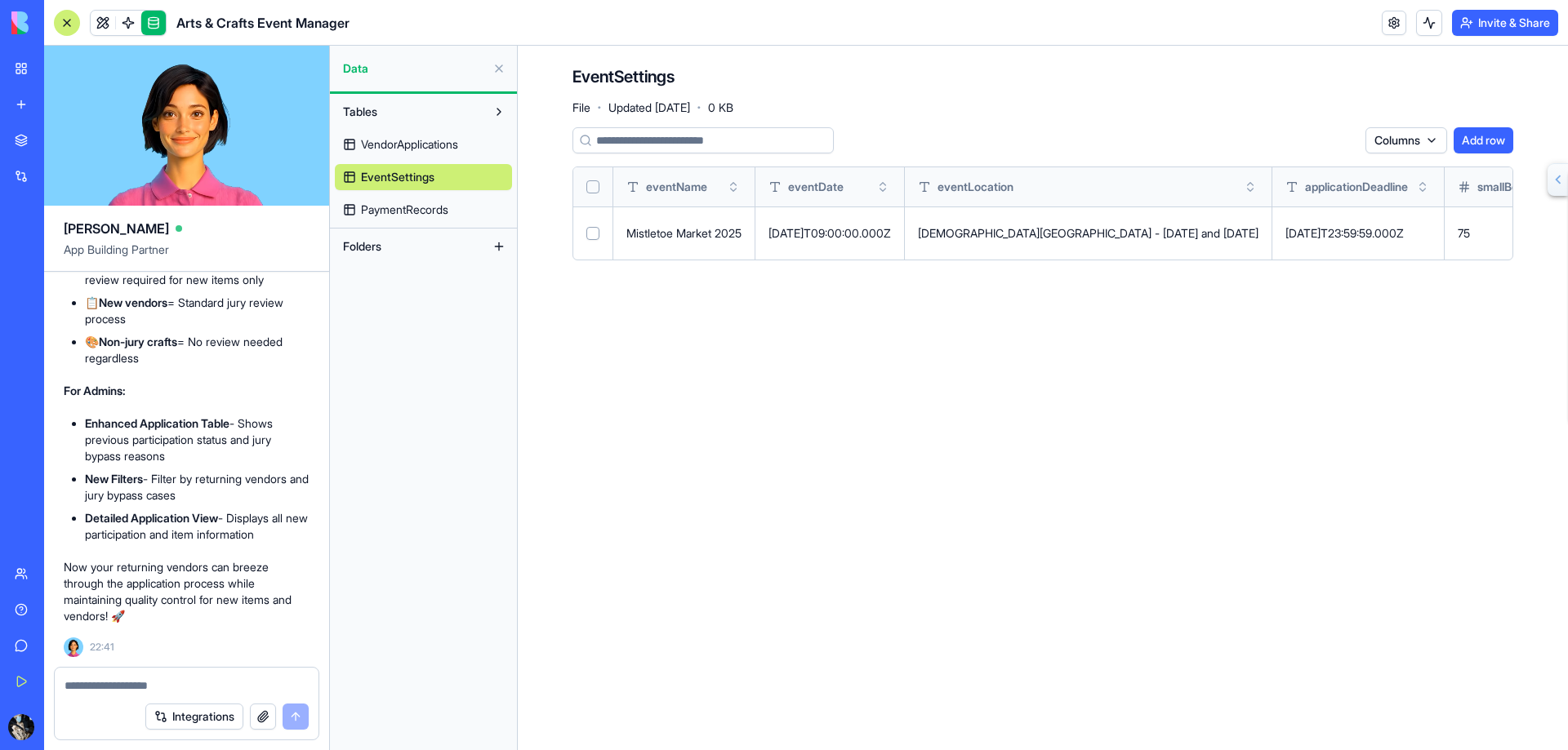
click at [147, 685] on textarea at bounding box center [186, 686] width 244 height 16
type textarea "*"
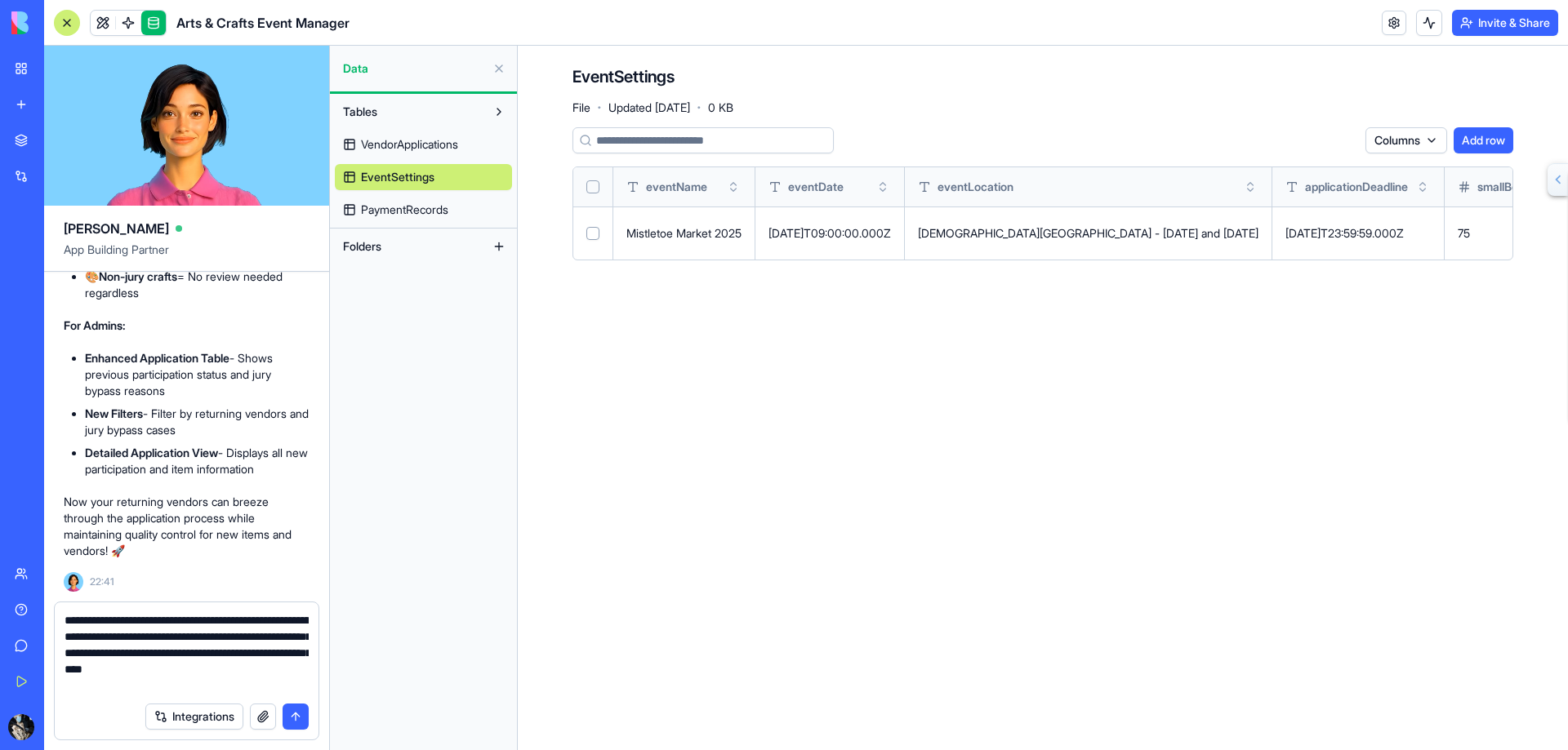
type textarea "**********"
click at [295, 715] on button "submit" at bounding box center [295, 716] width 26 height 26
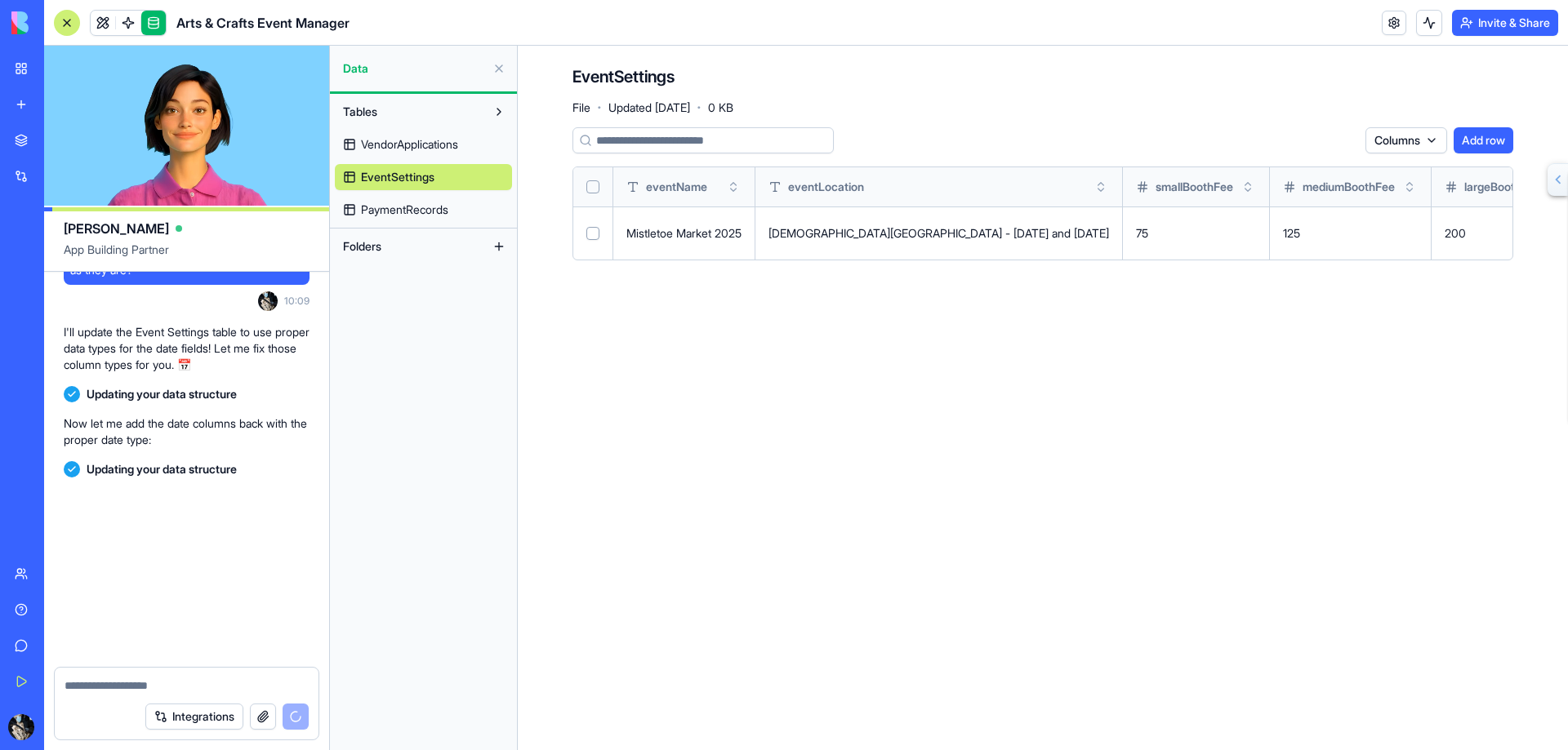
scroll to position [3674, 0]
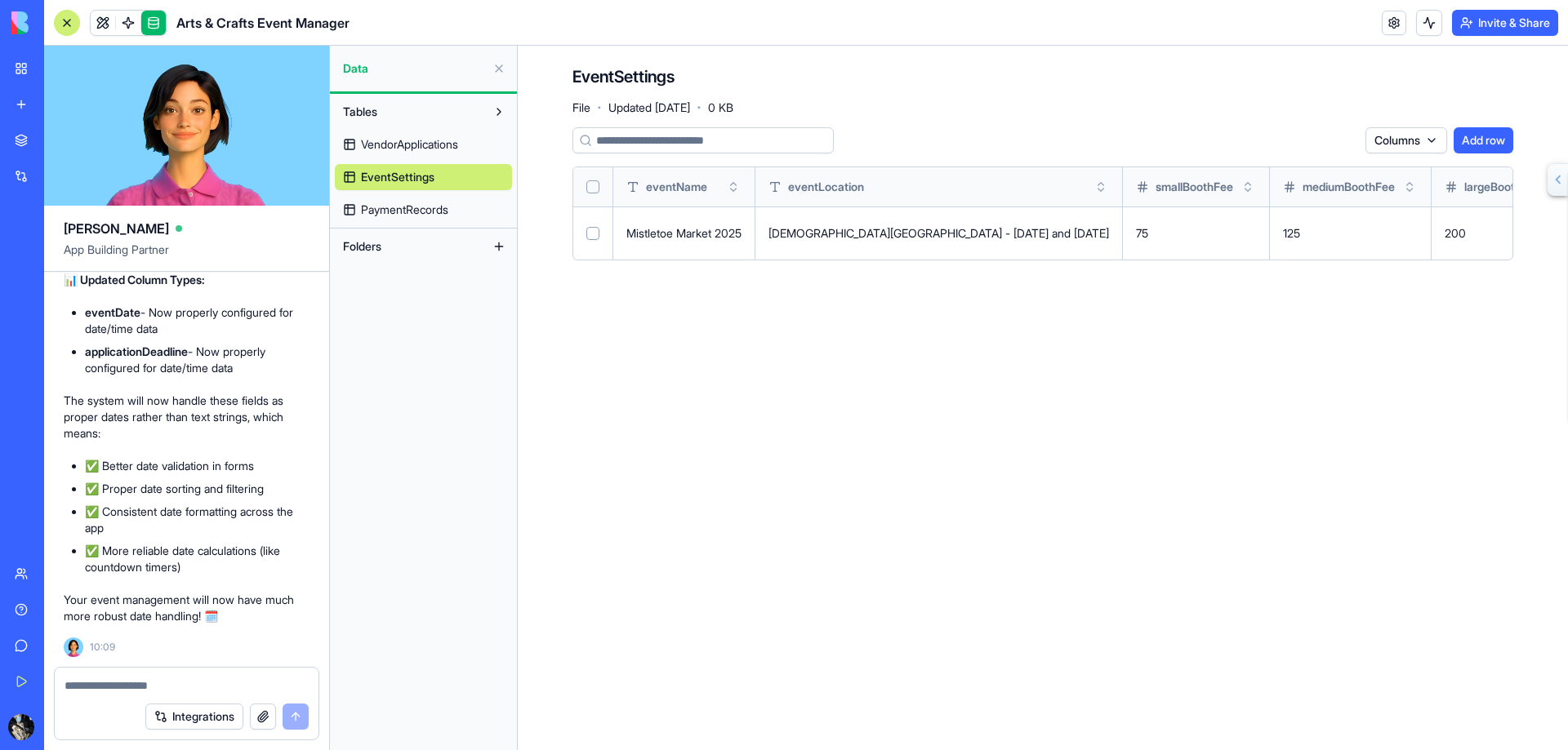
click at [1431, 243] on td "125" at bounding box center [1351, 233] width 162 height 53
click at [0, 0] on button at bounding box center [0, 0] width 0 height 0
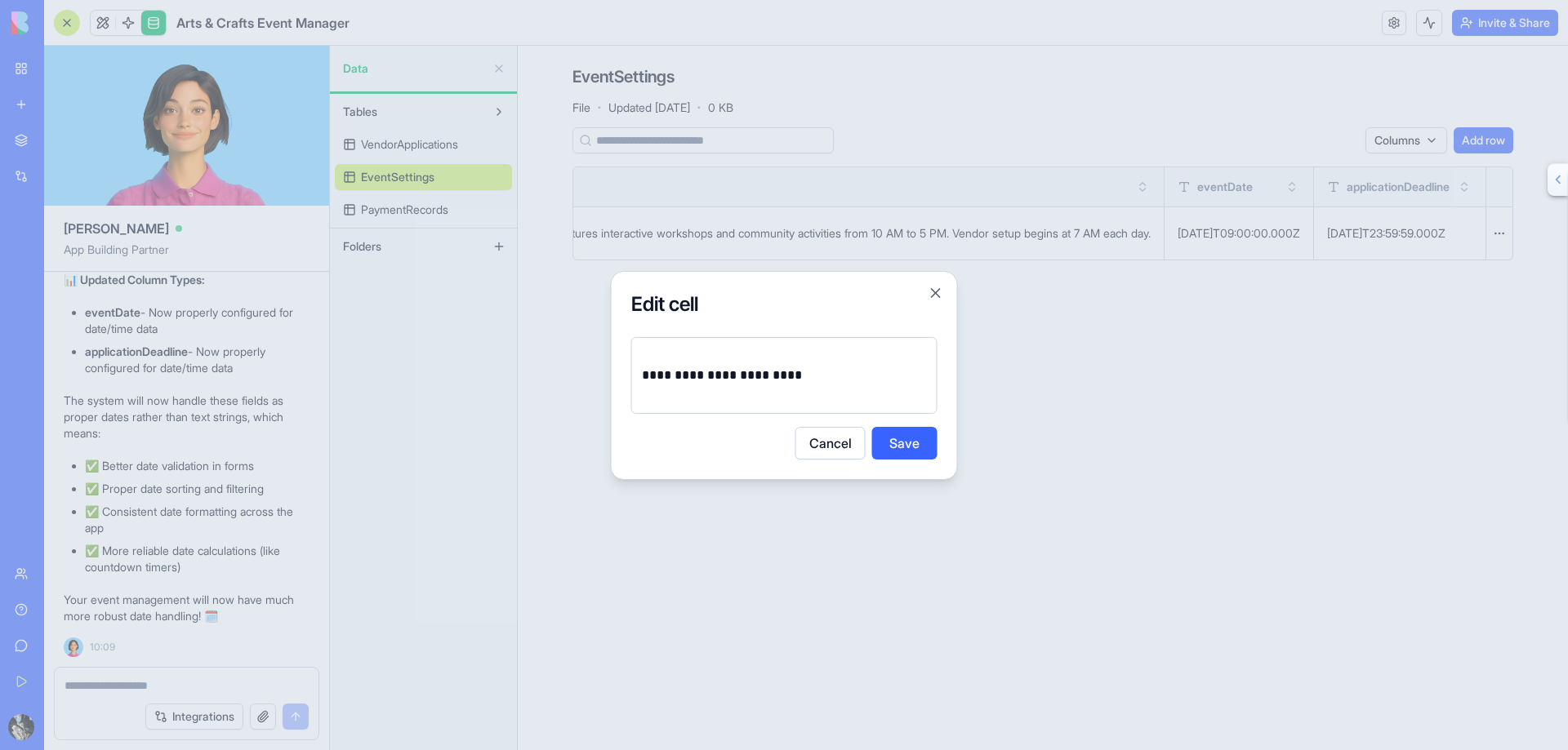
click at [880, 379] on p "**********" at bounding box center [784, 376] width 285 height 23
click at [836, 444] on button "Cancel" at bounding box center [831, 443] width 70 height 32
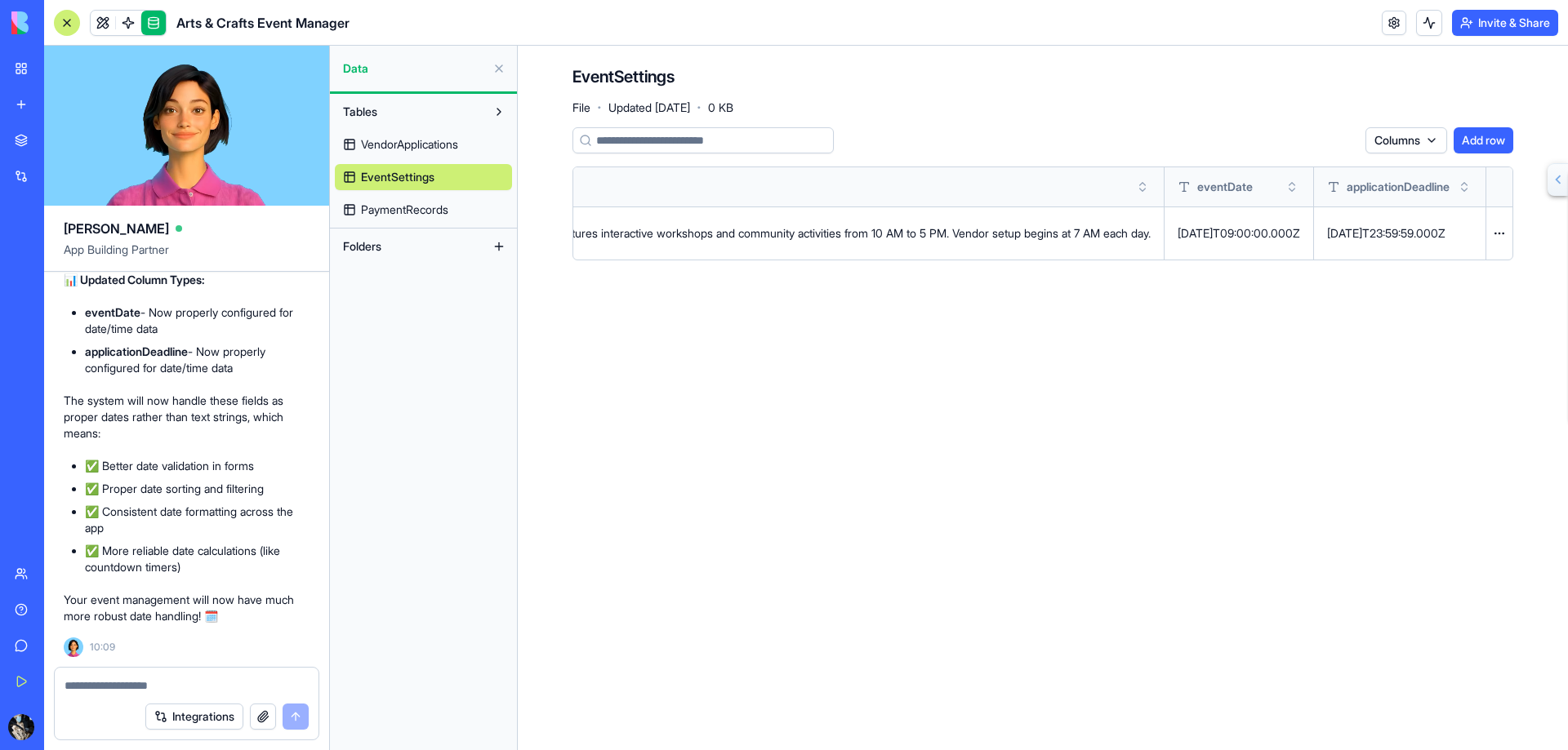
click at [1178, 237] on div "[DATE]T09:00:00.000Z" at bounding box center [1239, 234] width 123 height 16
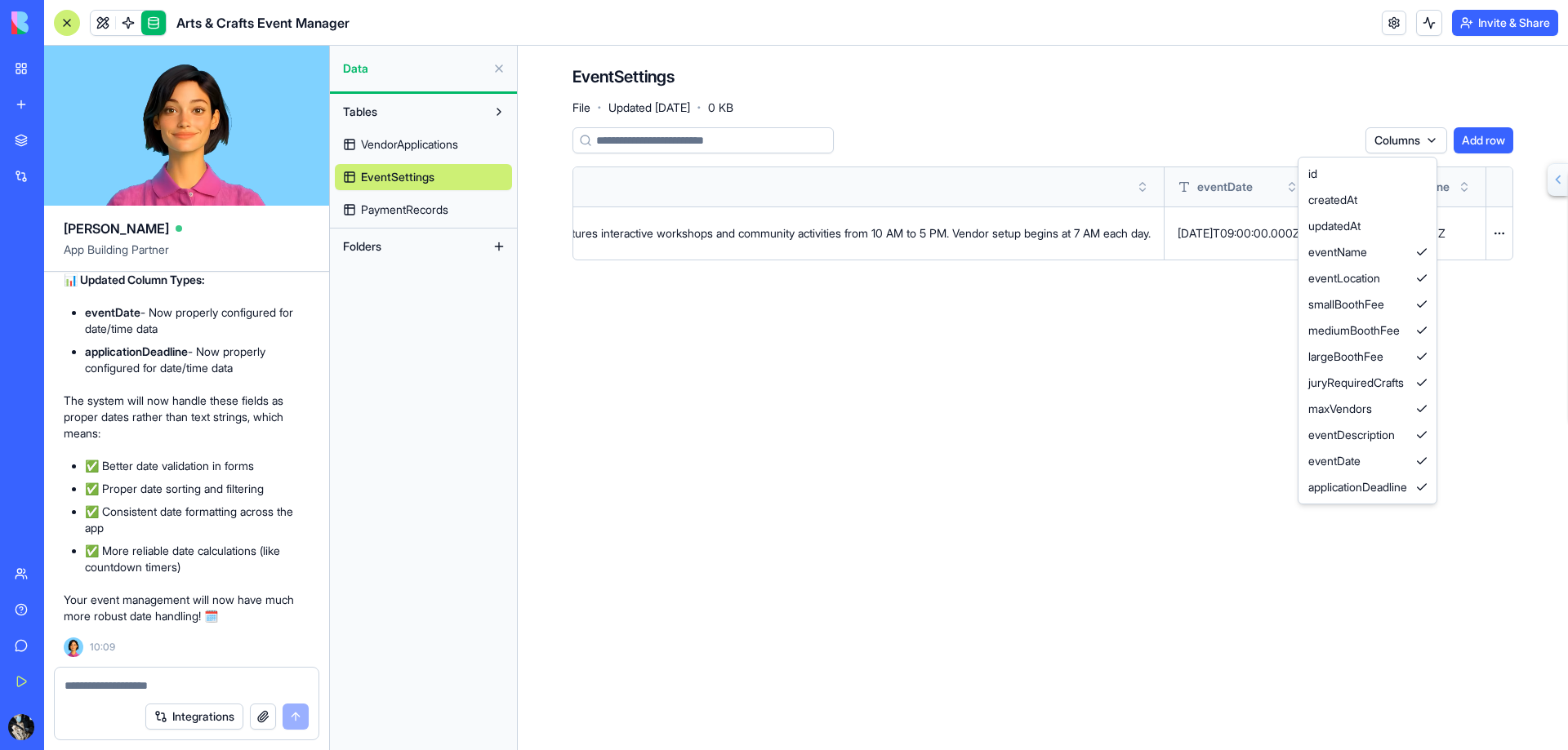
click at [1386, 146] on html "BETA My Workspace New app Marketplace Integrations Recent Arts & Crafts Event M…" at bounding box center [784, 375] width 1568 height 750
